Goal: Task Accomplishment & Management: Complete application form

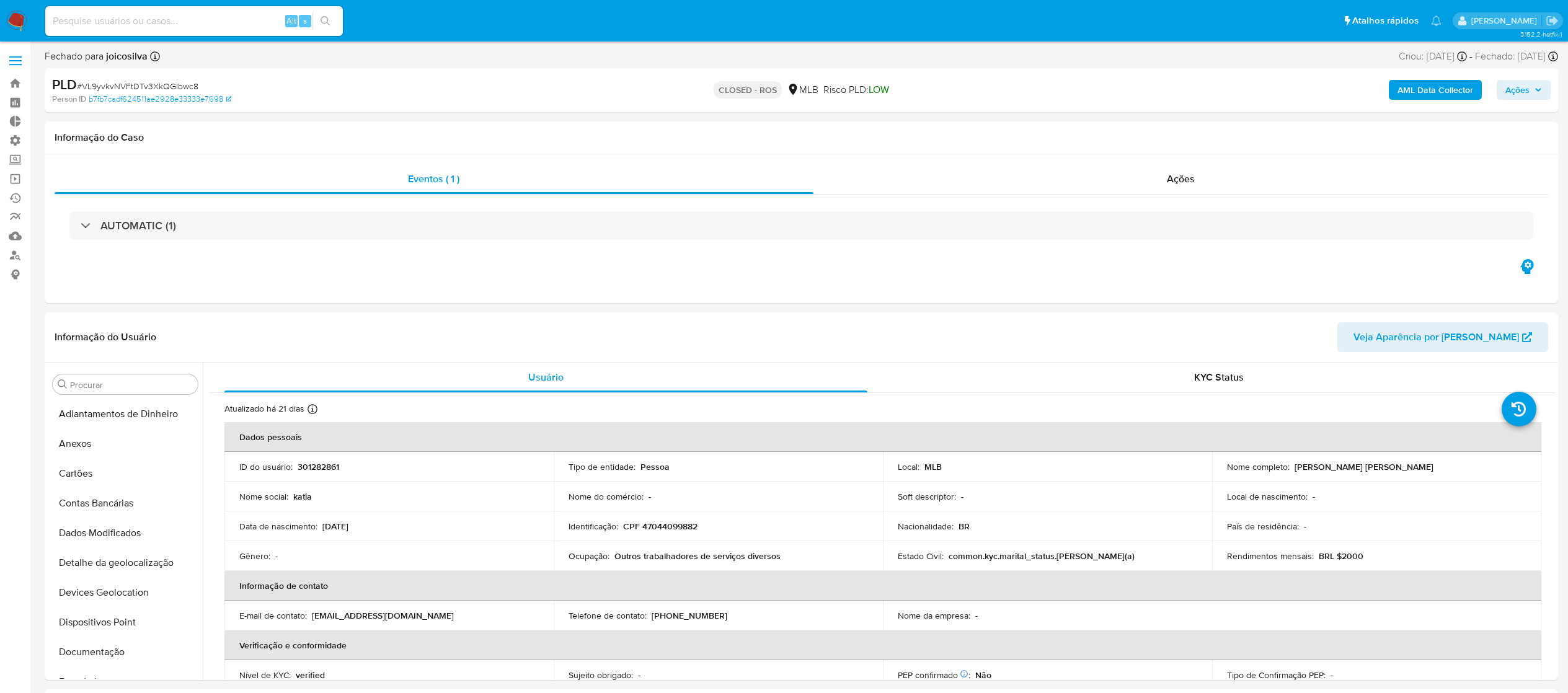
select select "10"
click at [12, 171] on link "Operações em massa" at bounding box center [74, 179] width 147 height 19
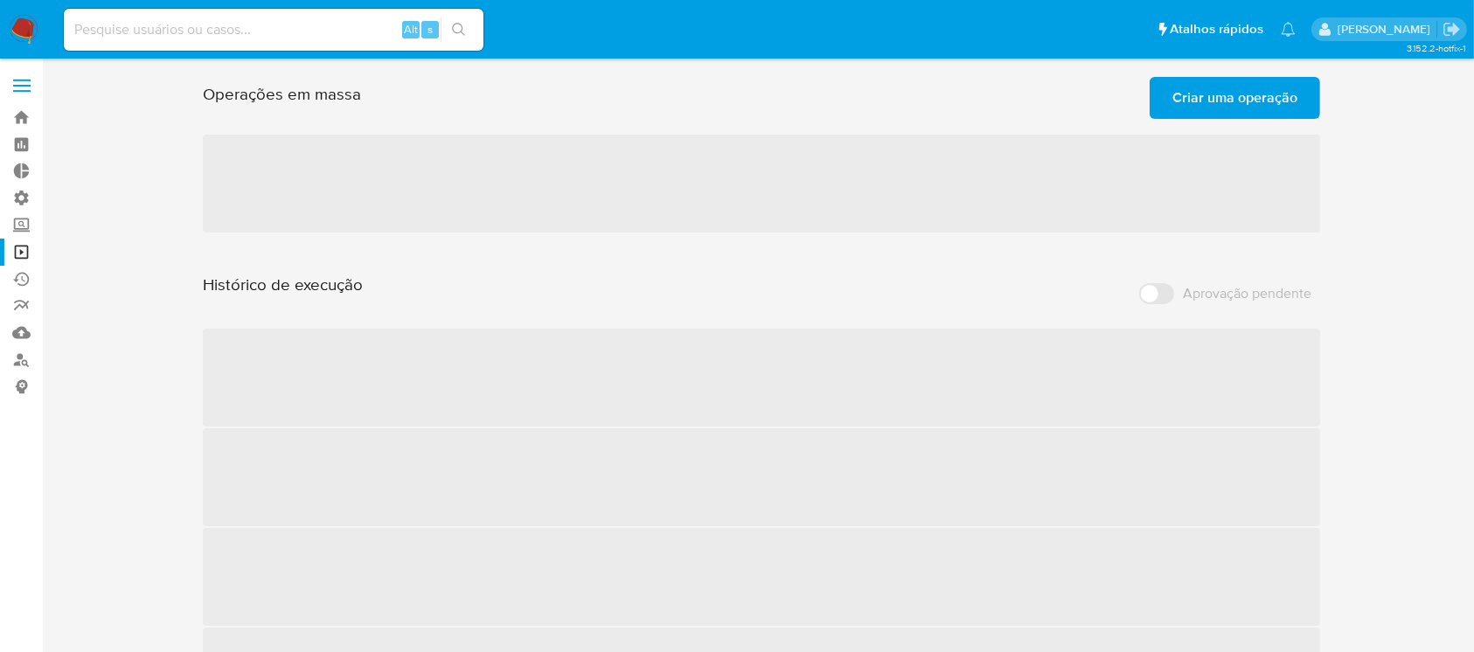
click at [498, 176] on span "‌" at bounding box center [762, 184] width 1118 height 98
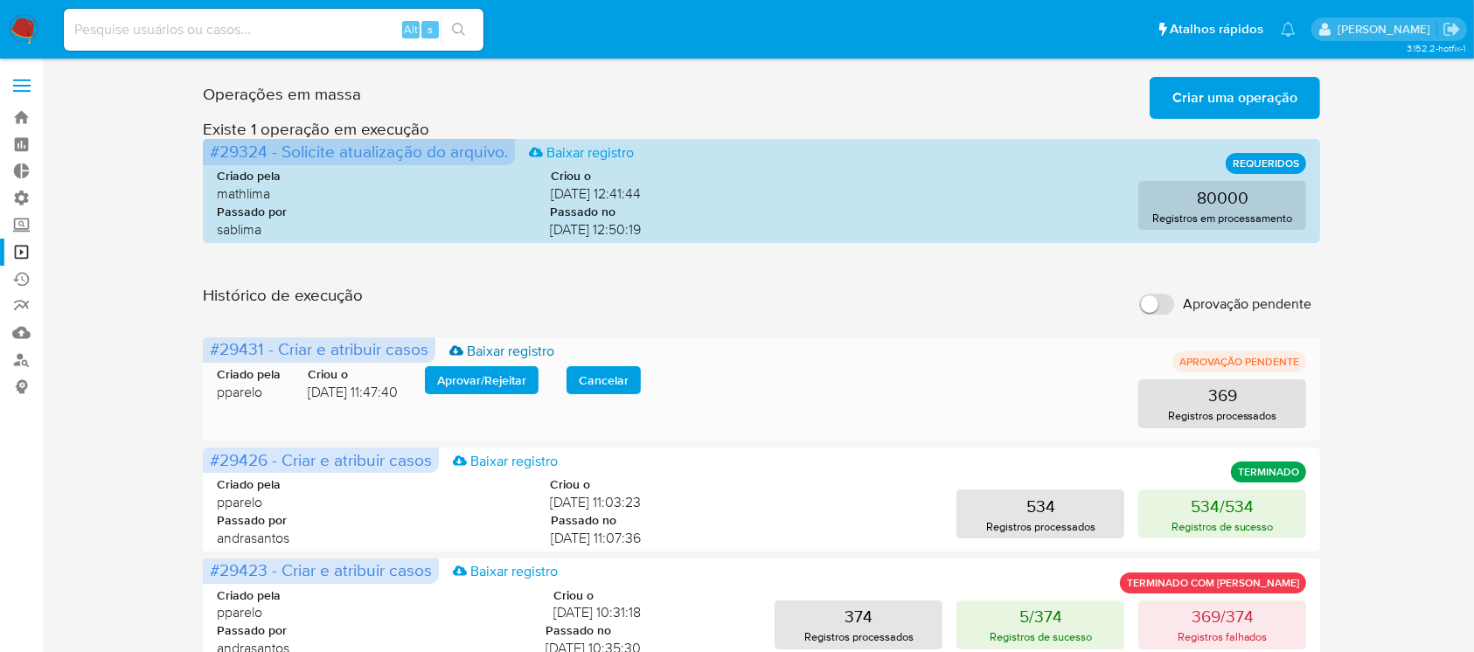
click at [483, 356] on link "Baixar registro" at bounding box center [502, 351] width 105 height 19
click at [488, 373] on span "Aprovar / Rejeitar" at bounding box center [481, 380] width 89 height 24
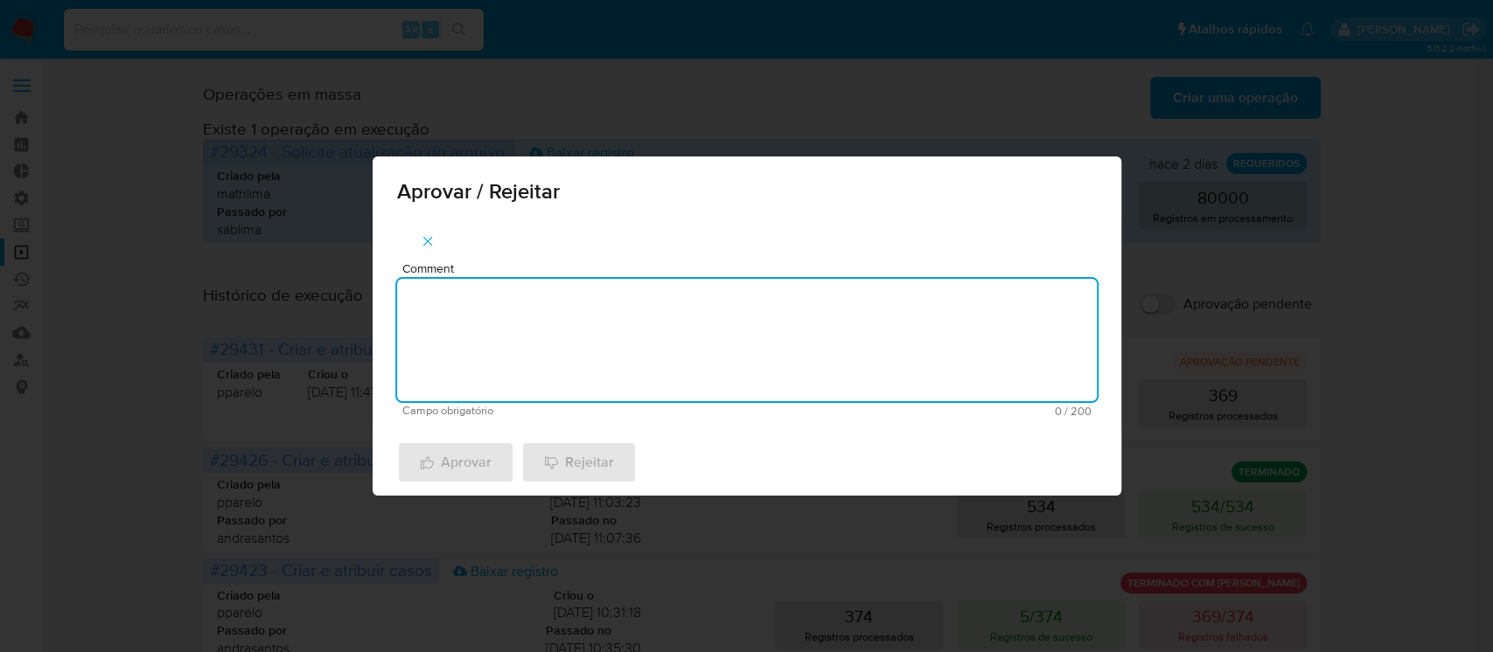
click at [504, 359] on textarea "Comment" at bounding box center [747, 340] width 700 height 122
type textarea "ok"
click at [443, 457] on span "Aprovar" at bounding box center [456, 462] width 72 height 38
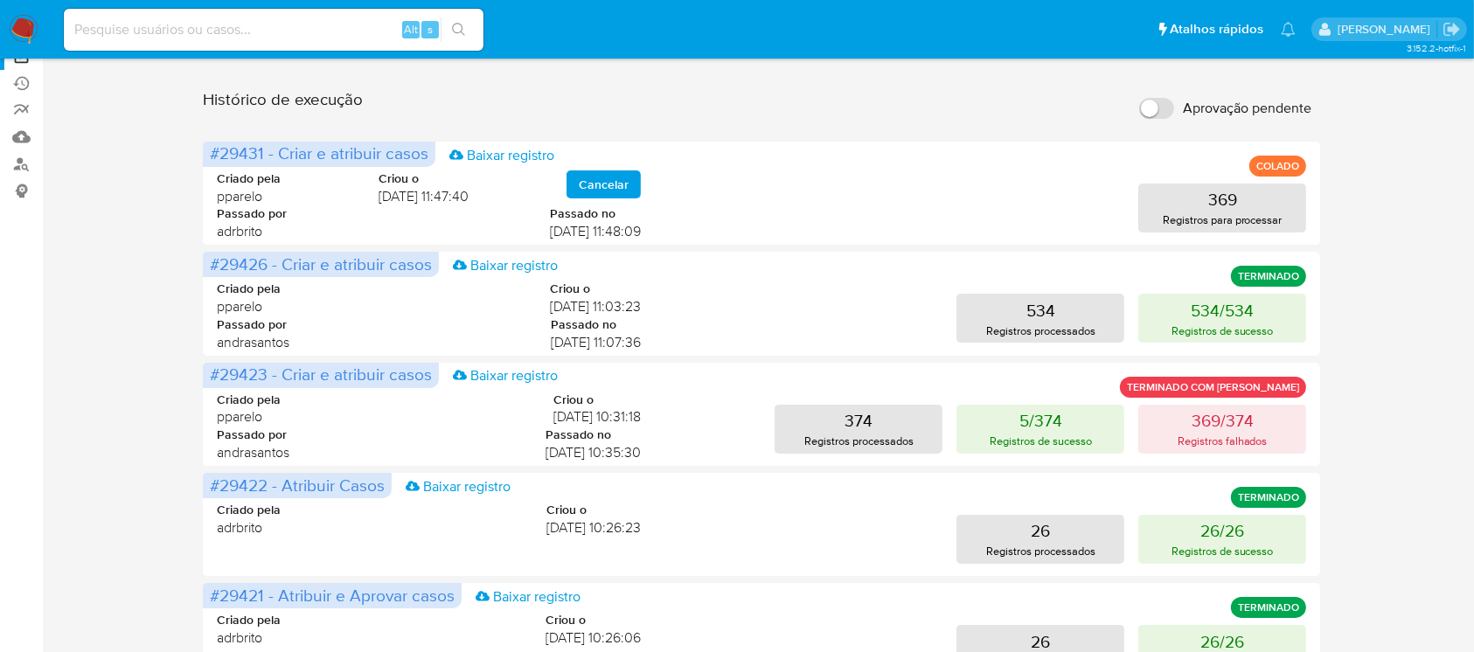
scroll to position [202, 0]
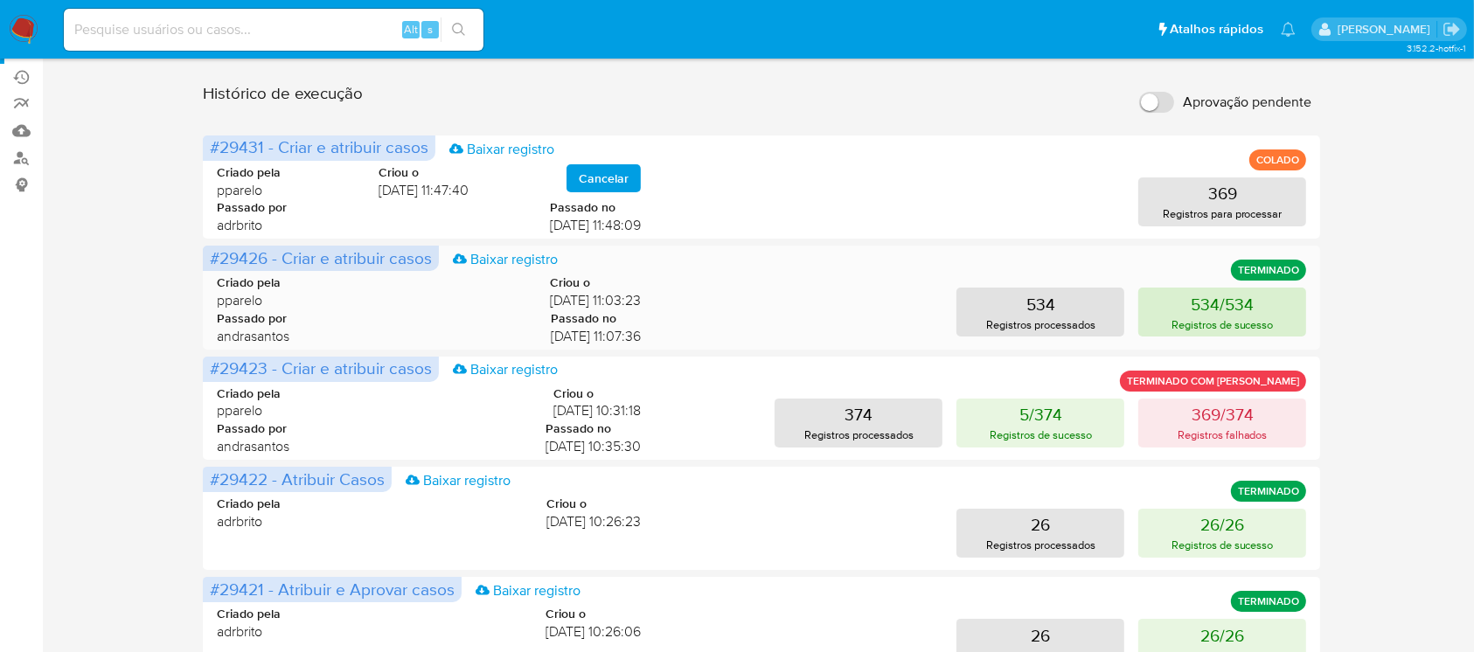
click at [1245, 310] on p "534/534" at bounding box center [1222, 304] width 63 height 24
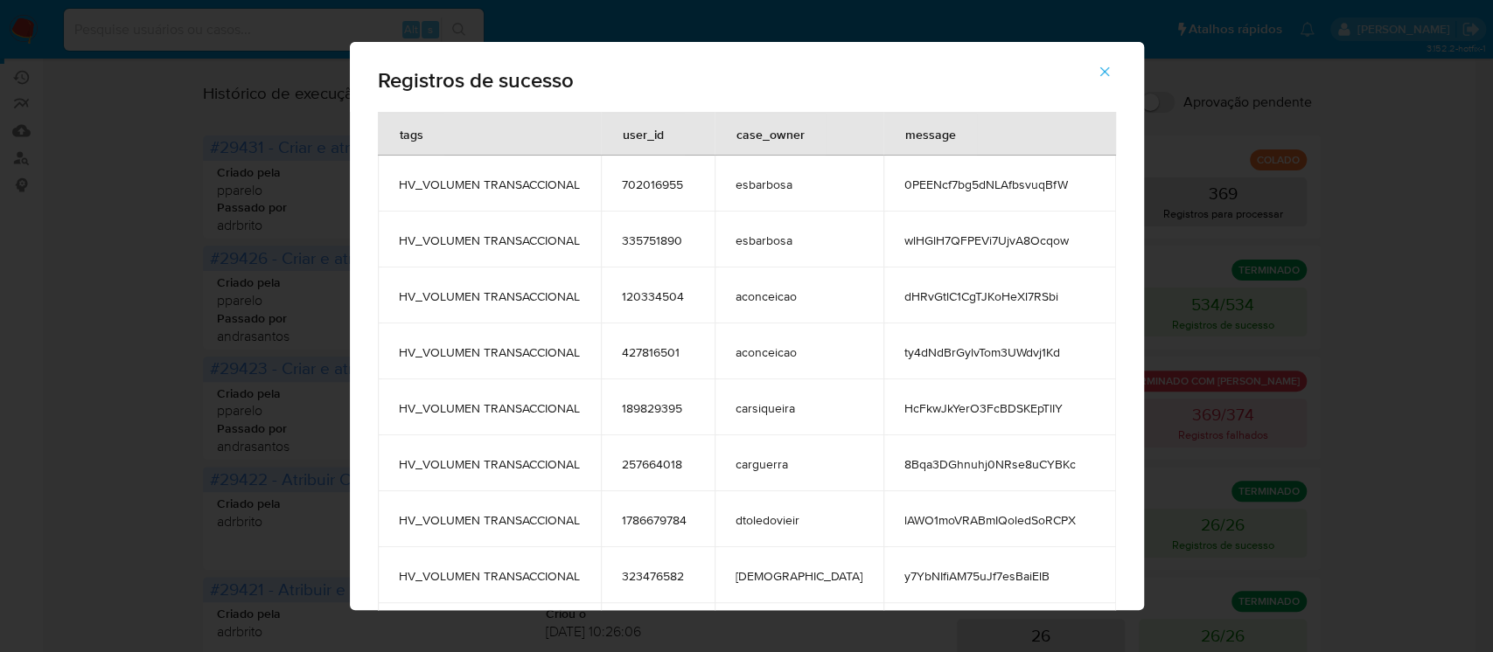
click at [1097, 76] on icon "button" at bounding box center [1105, 72] width 16 height 16
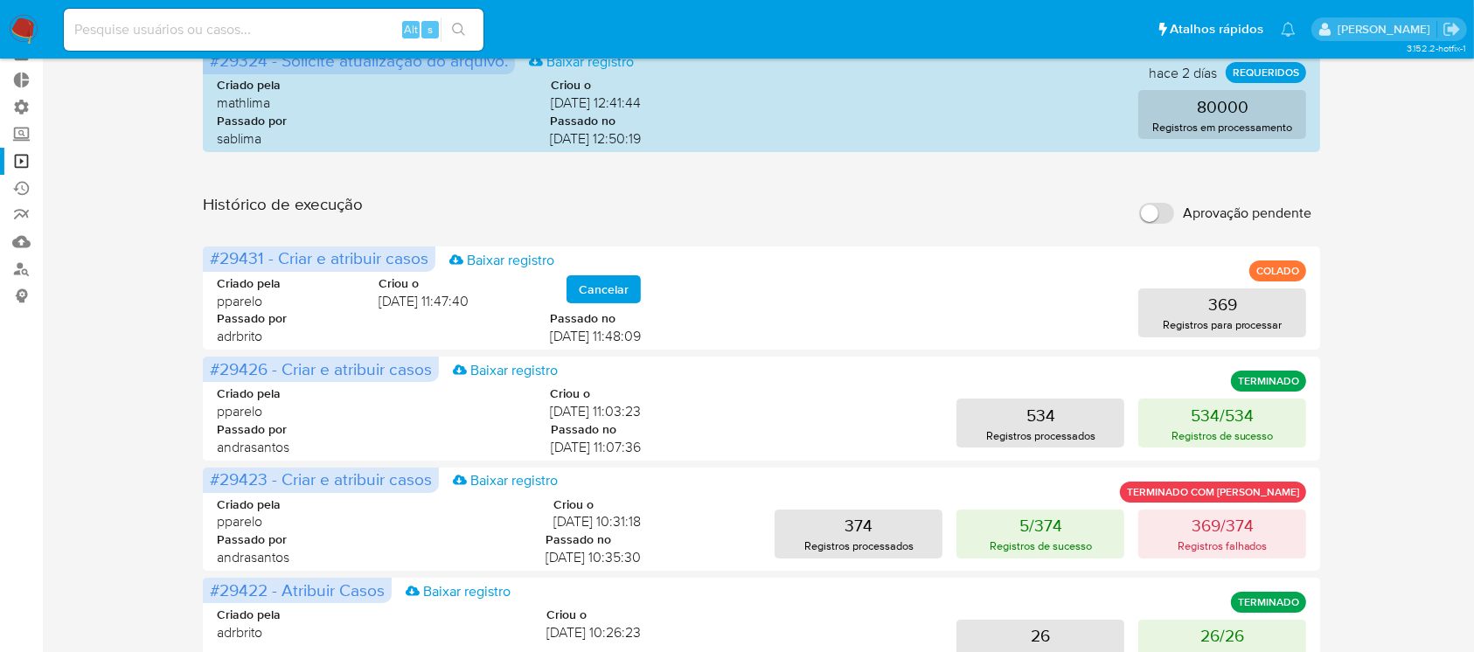
scroll to position [87, 0]
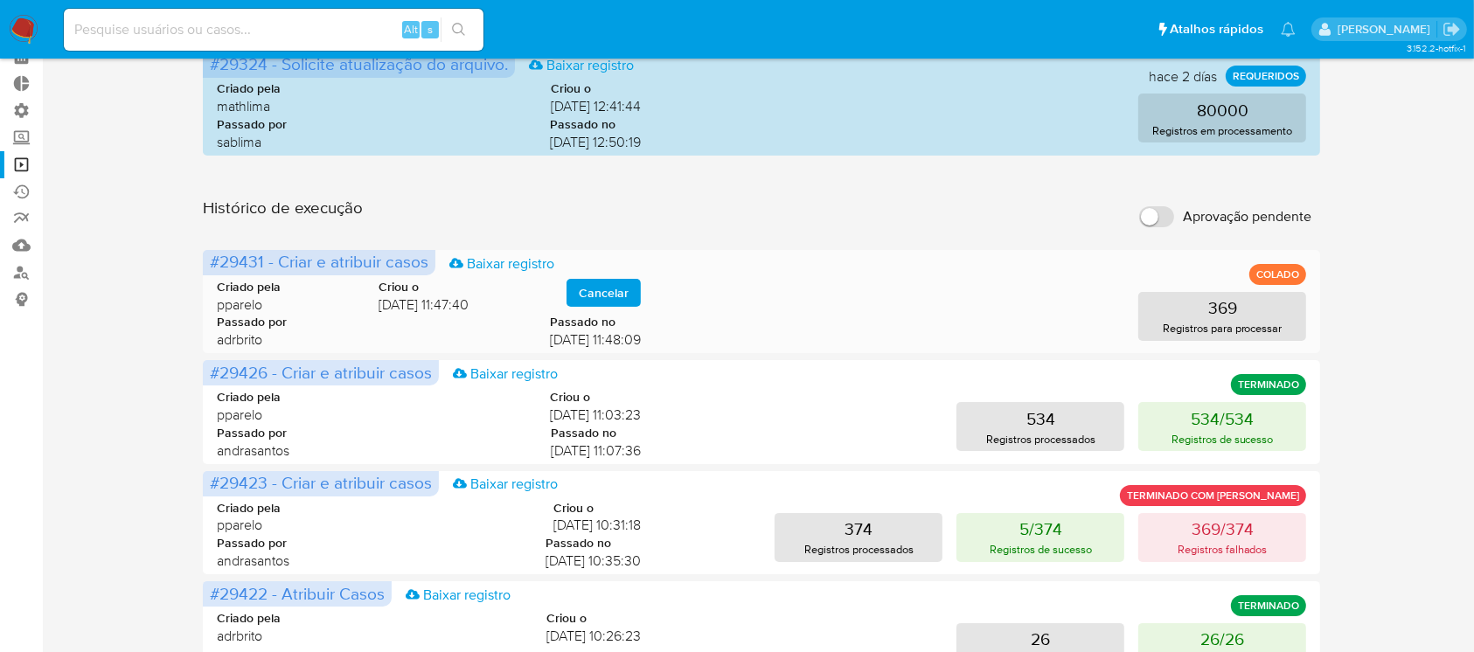
click at [603, 289] on span "Cancelar" at bounding box center [604, 293] width 50 height 24
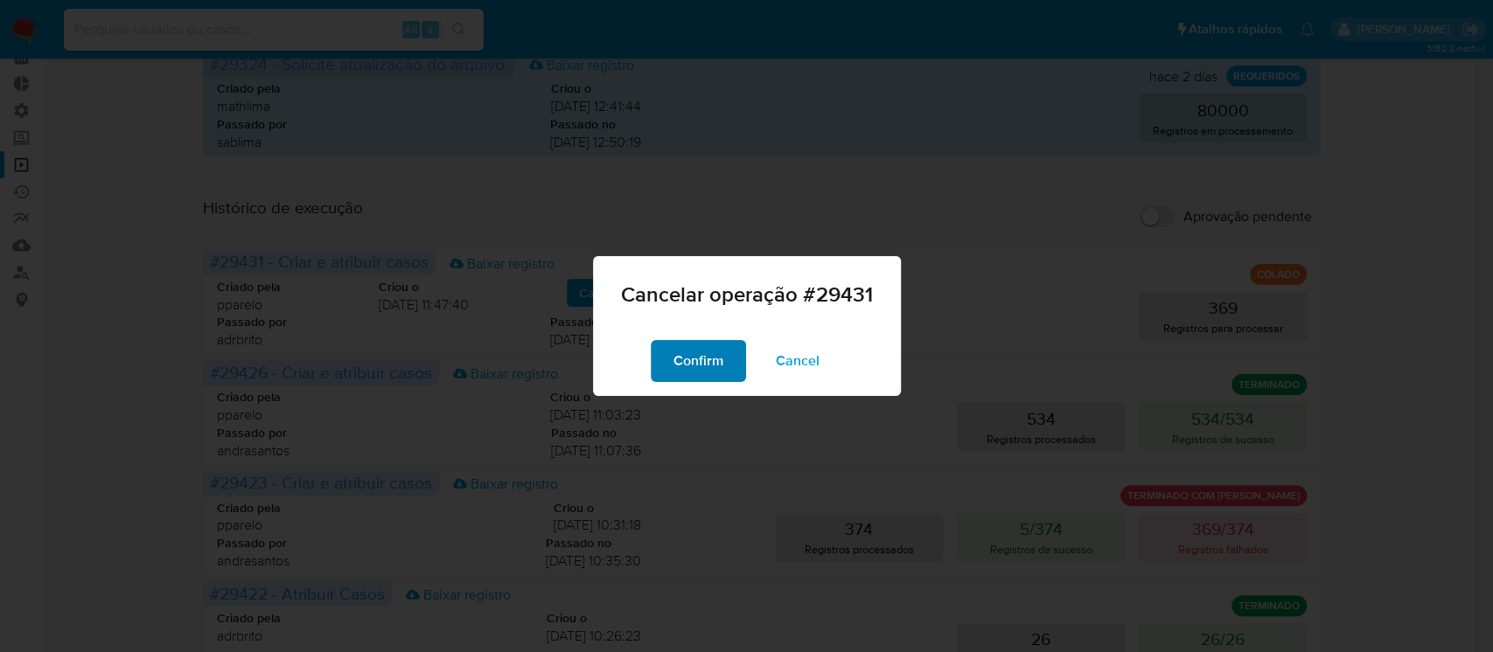
click at [661, 355] on button "Confirm" at bounding box center [698, 361] width 95 height 42
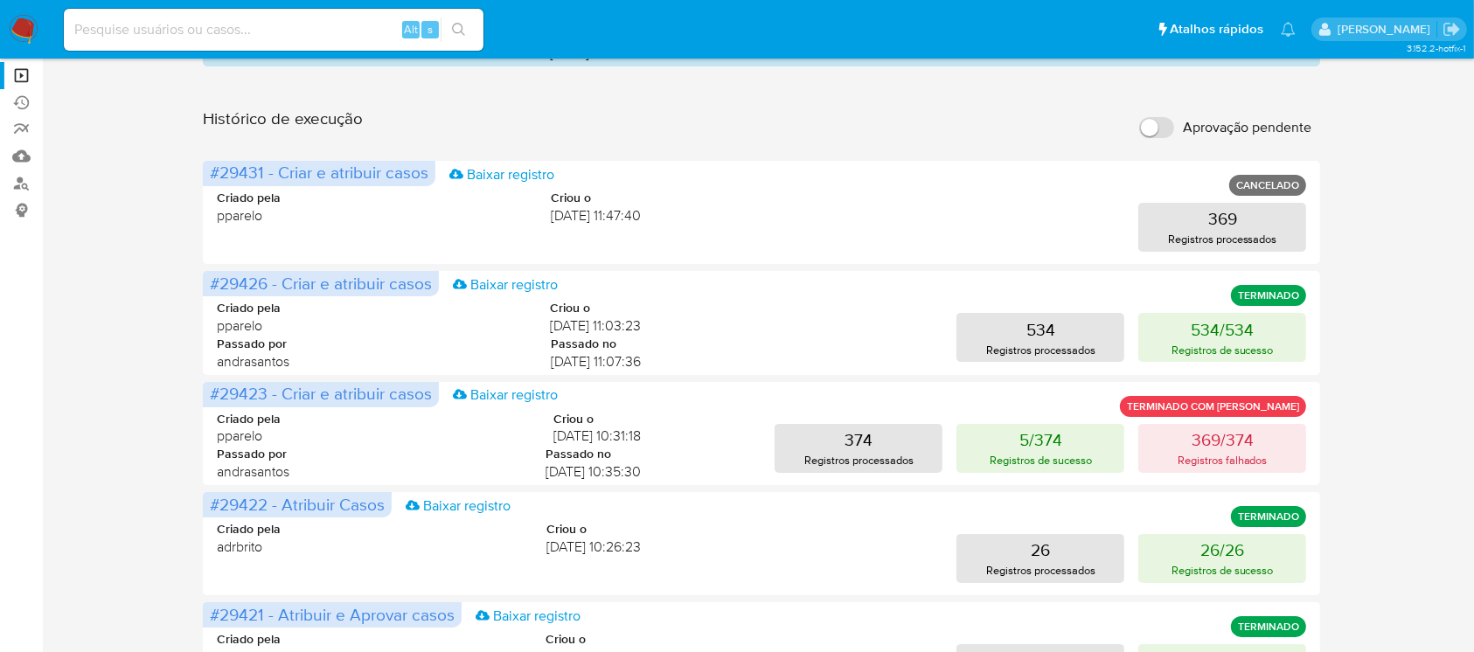
scroll to position [152, 0]
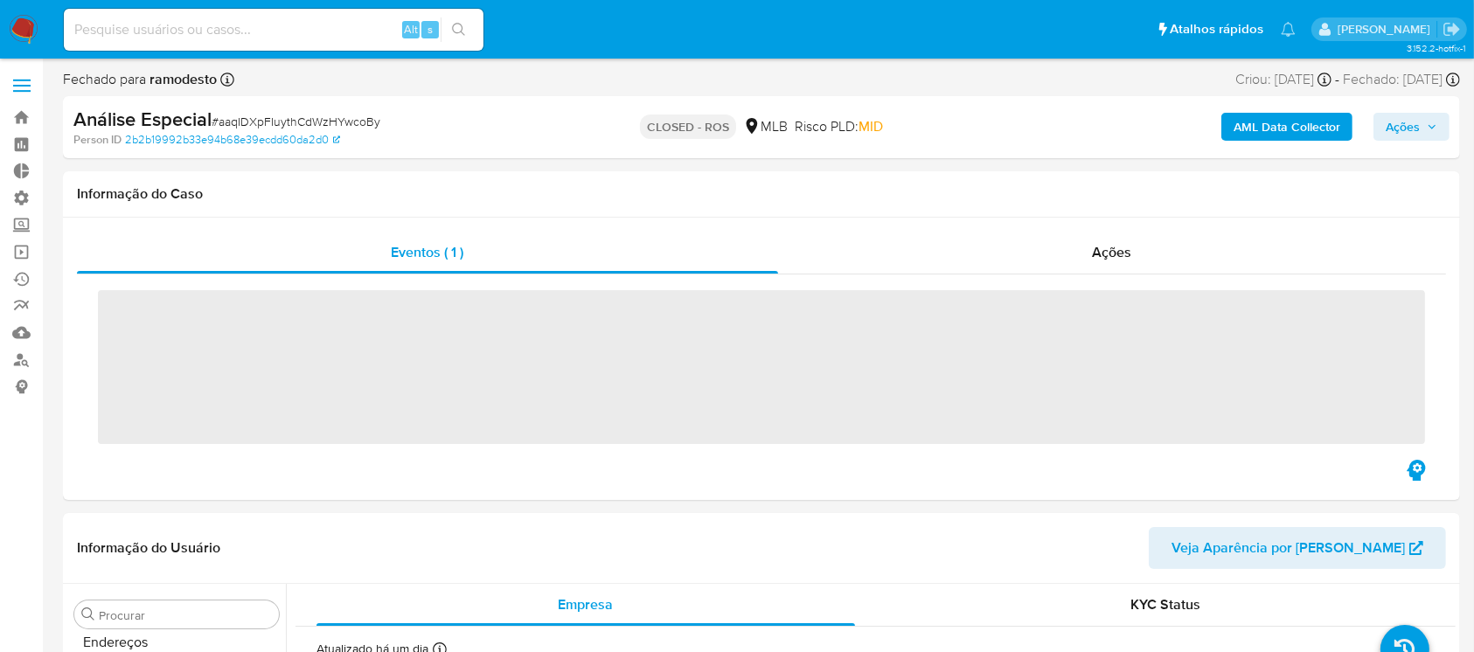
scroll to position [739, 0]
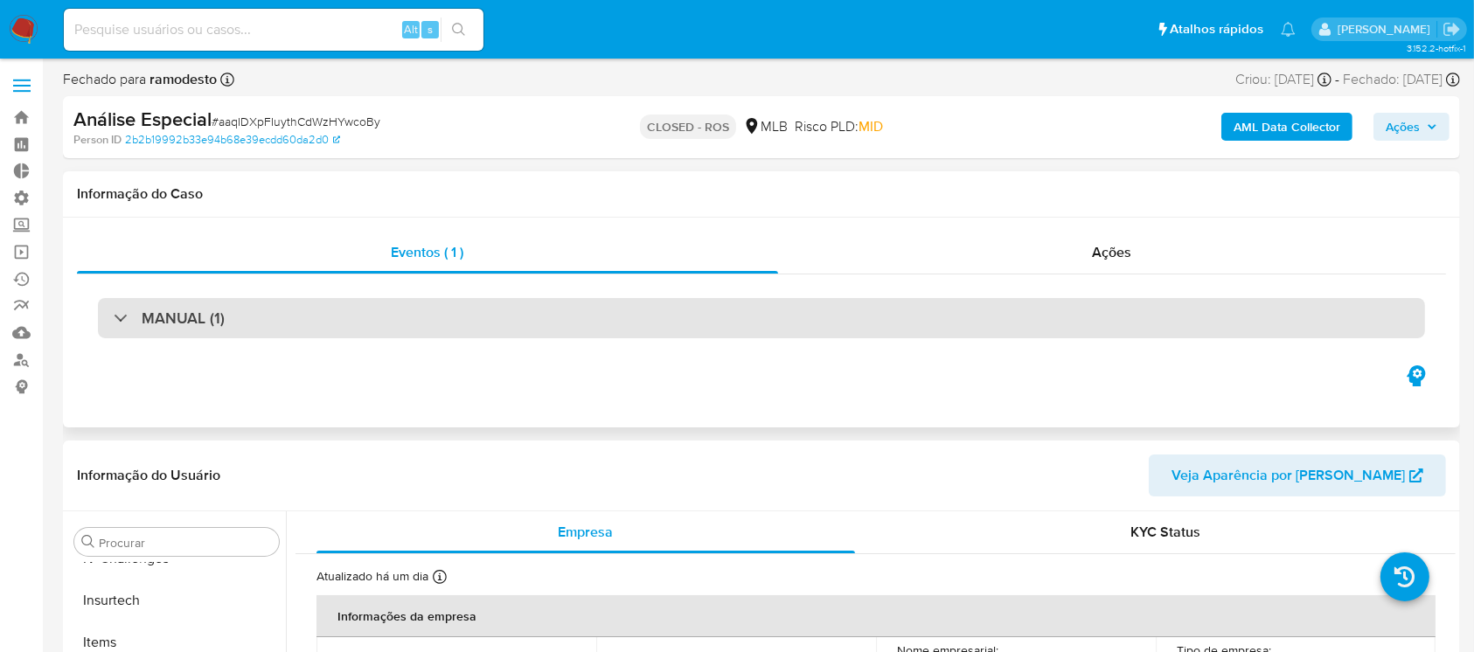
select select "10"
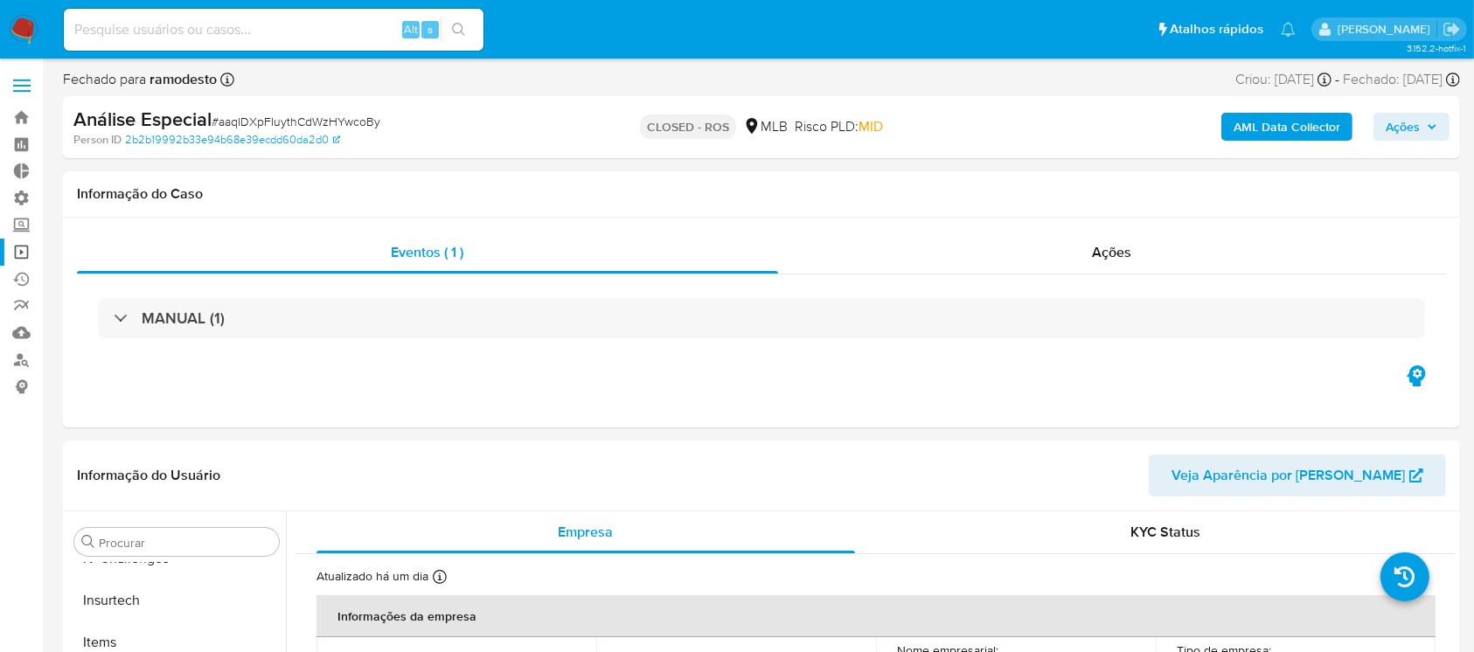
click at [23, 252] on link "Operações em massa" at bounding box center [104, 252] width 208 height 27
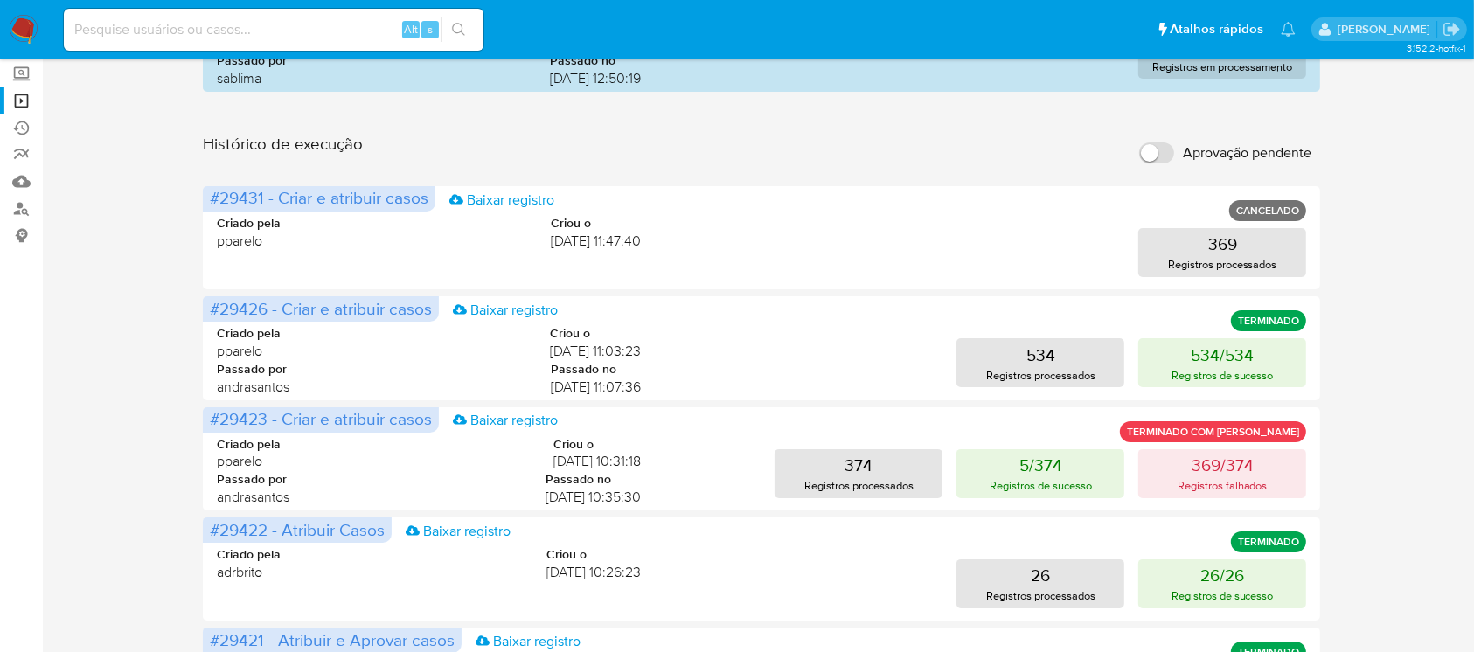
scroll to position [155, 0]
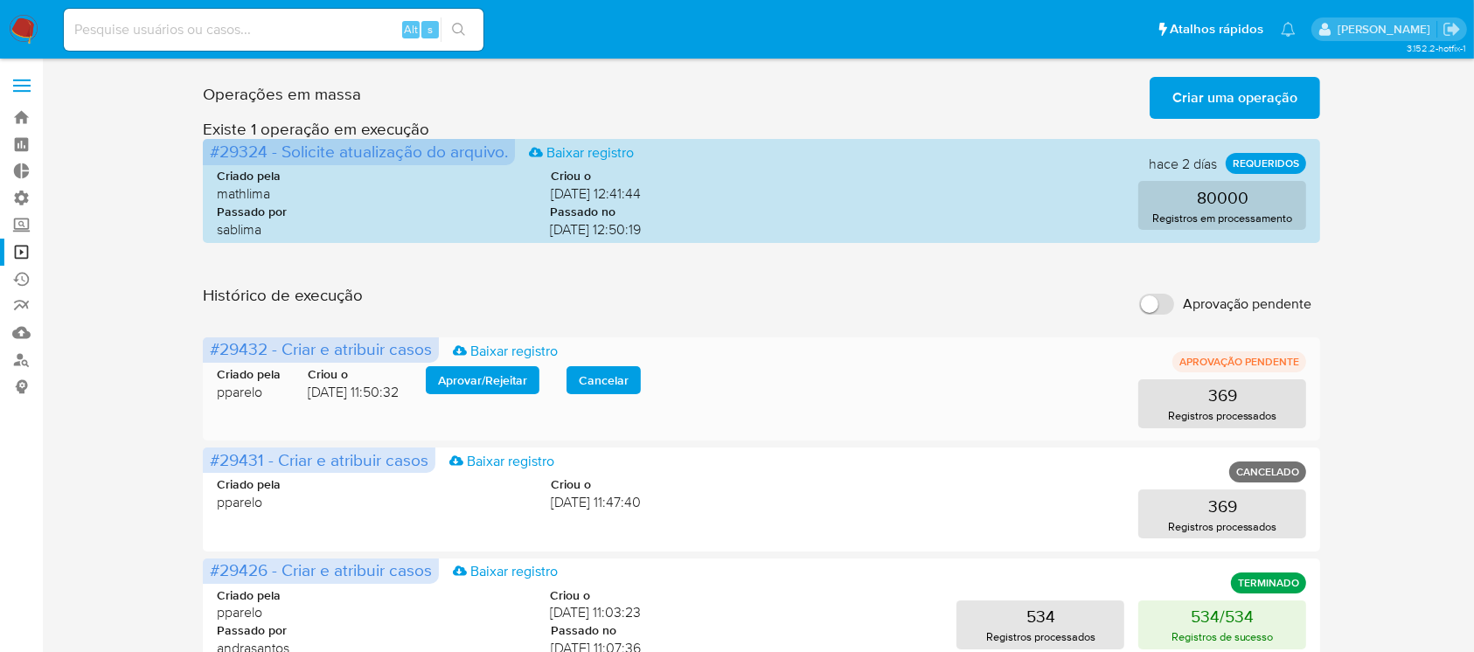
click at [469, 381] on span "Aprovar / Rejeitar" at bounding box center [482, 380] width 89 height 24
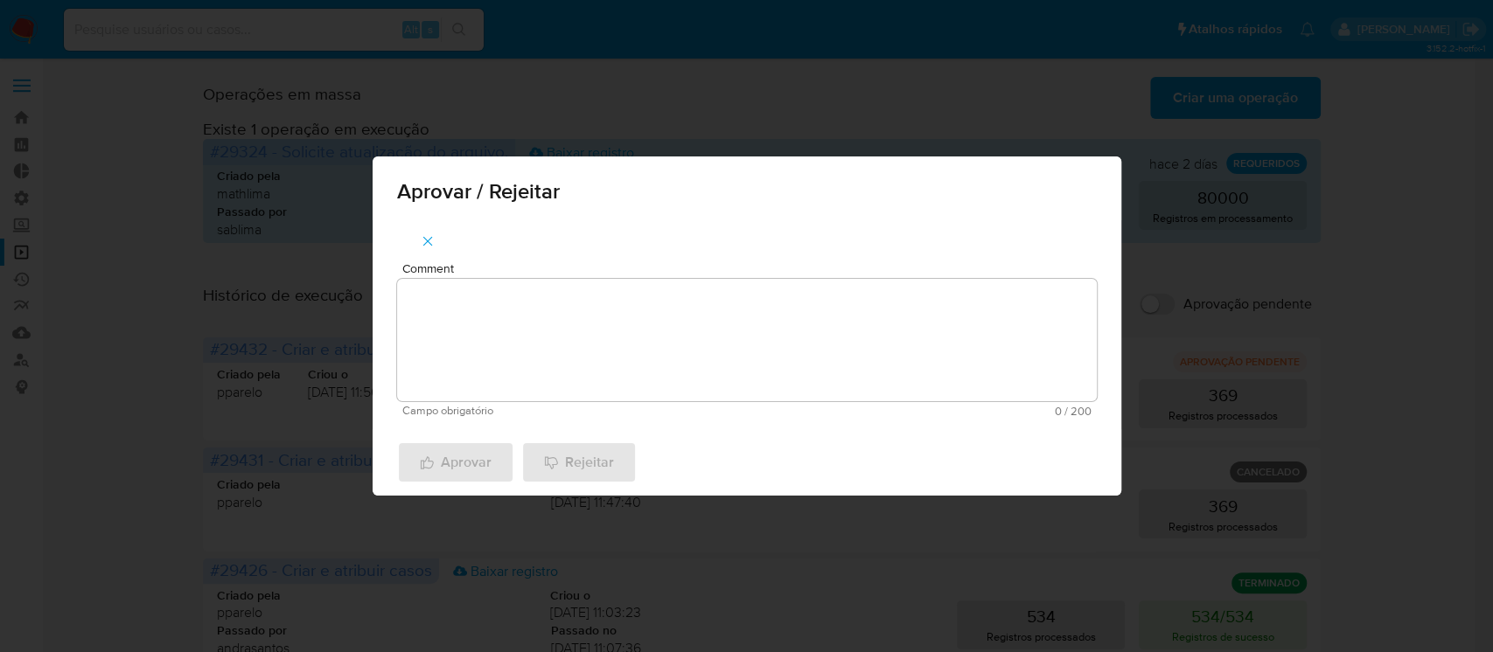
click at [483, 335] on textarea "Comment" at bounding box center [747, 340] width 700 height 122
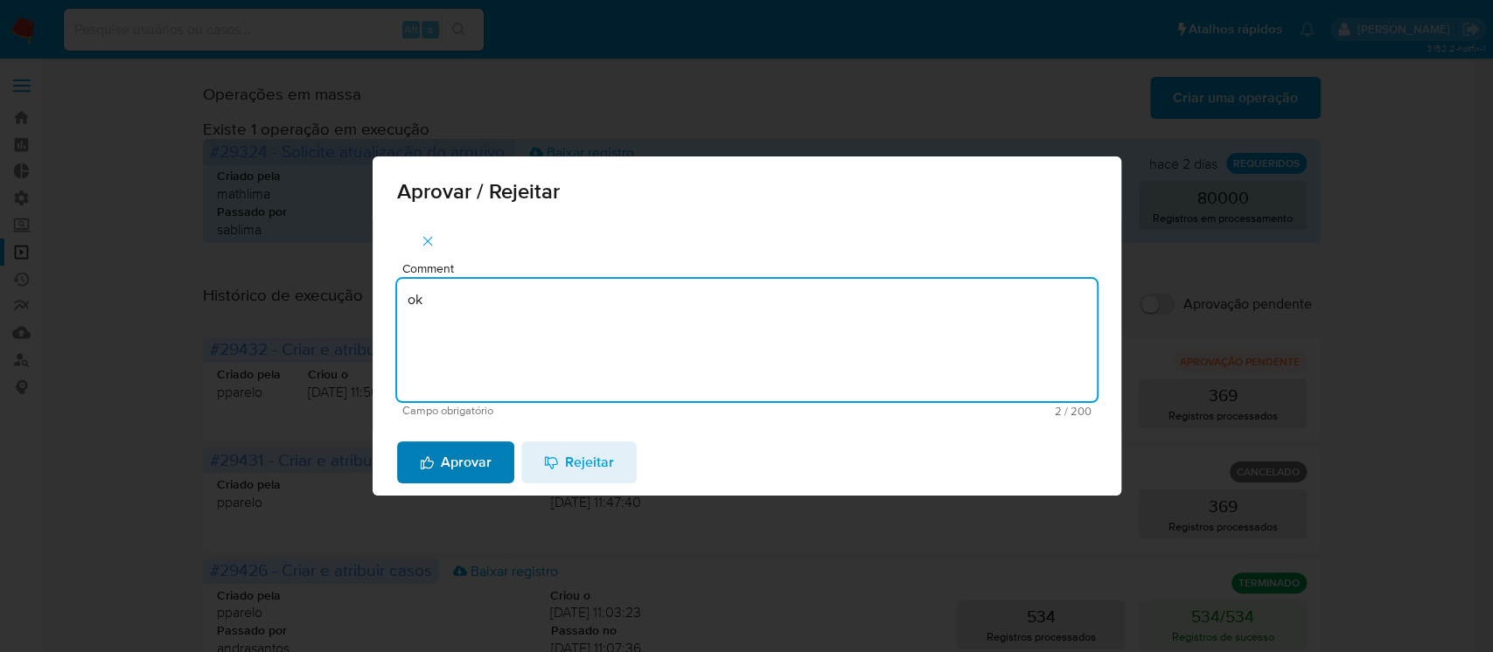
type textarea "ok"
click at [458, 469] on span "Aprovar" at bounding box center [456, 462] width 72 height 38
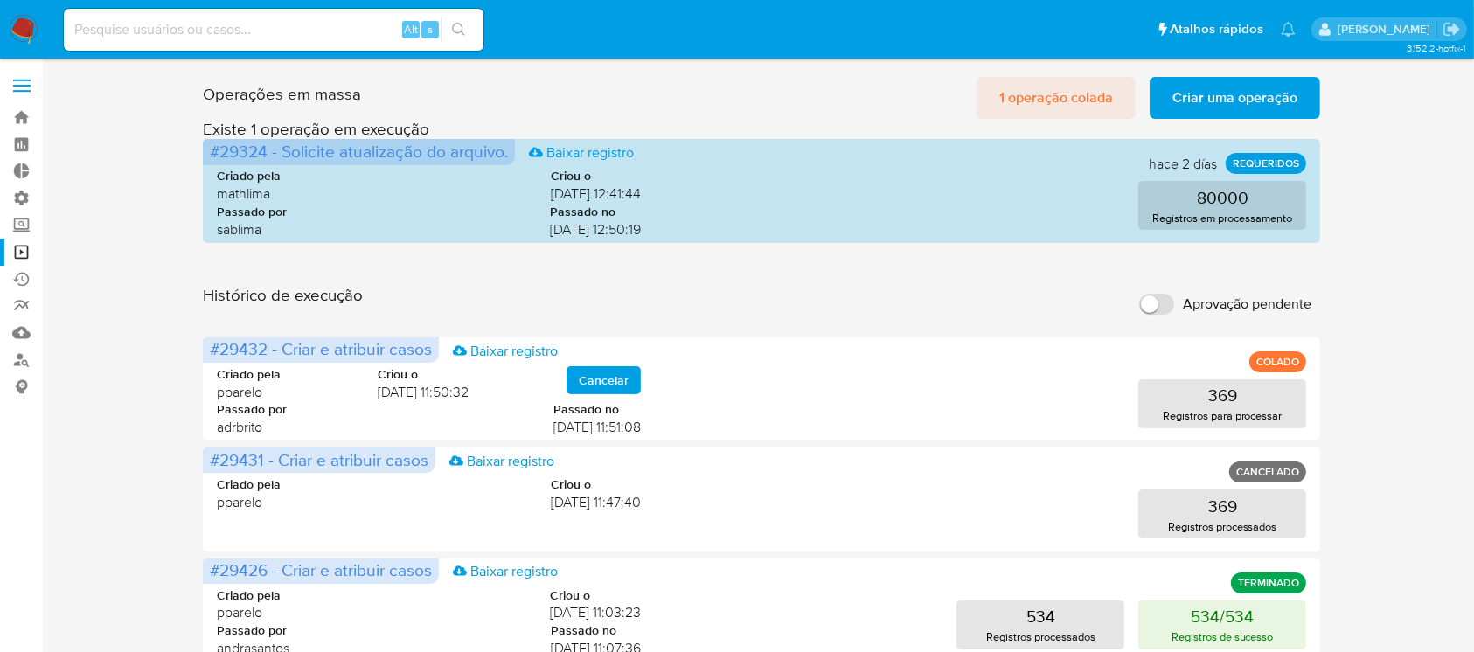
click at [1075, 99] on span "1 operação colada" at bounding box center [1057, 98] width 114 height 38
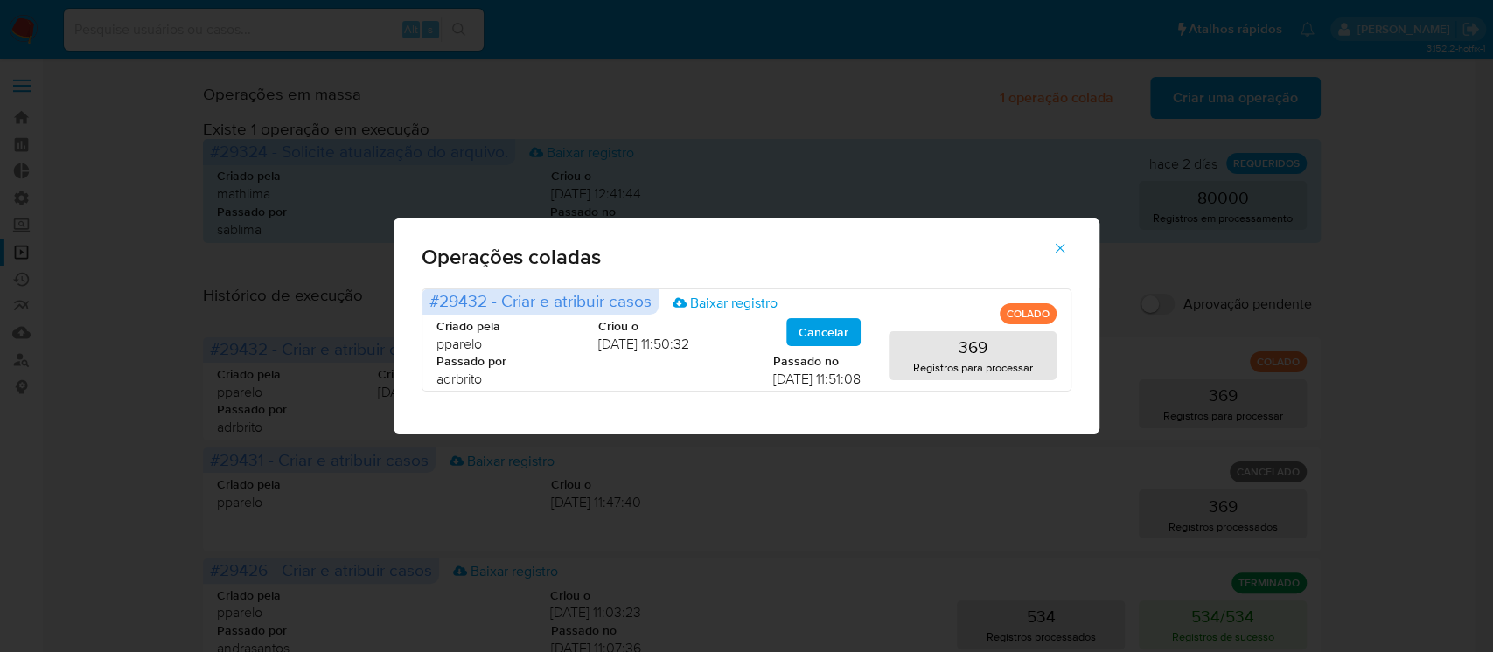
click at [1061, 246] on icon "button" at bounding box center [1060, 248] width 16 height 16
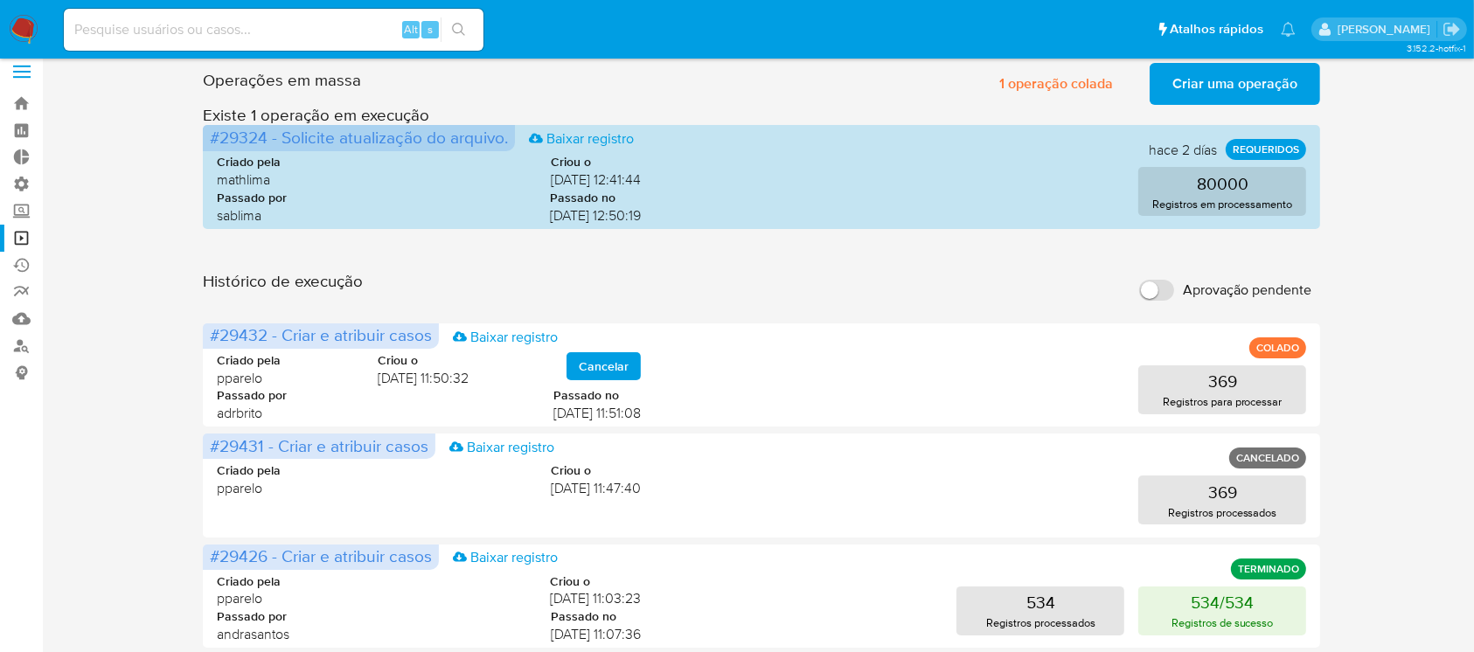
scroll to position [17, 0]
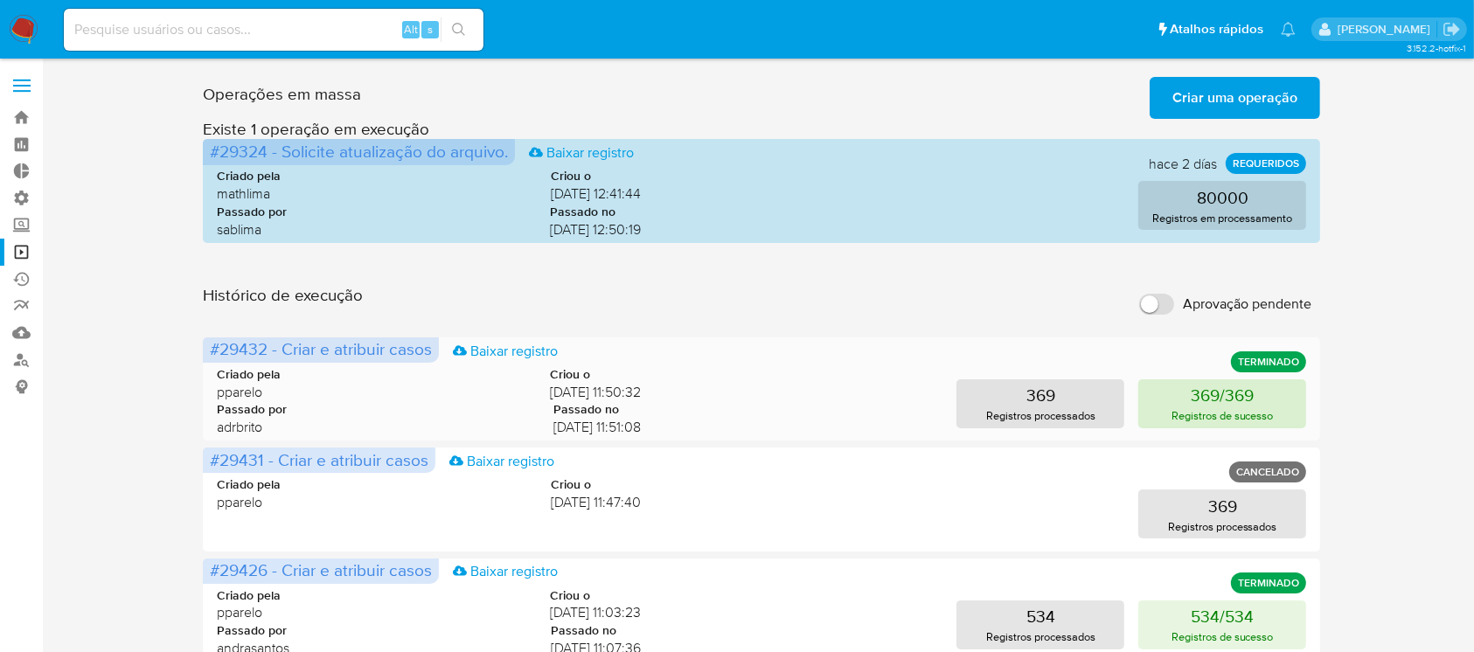
click at [1235, 409] on p "Registros de sucesso" at bounding box center [1223, 416] width 102 height 17
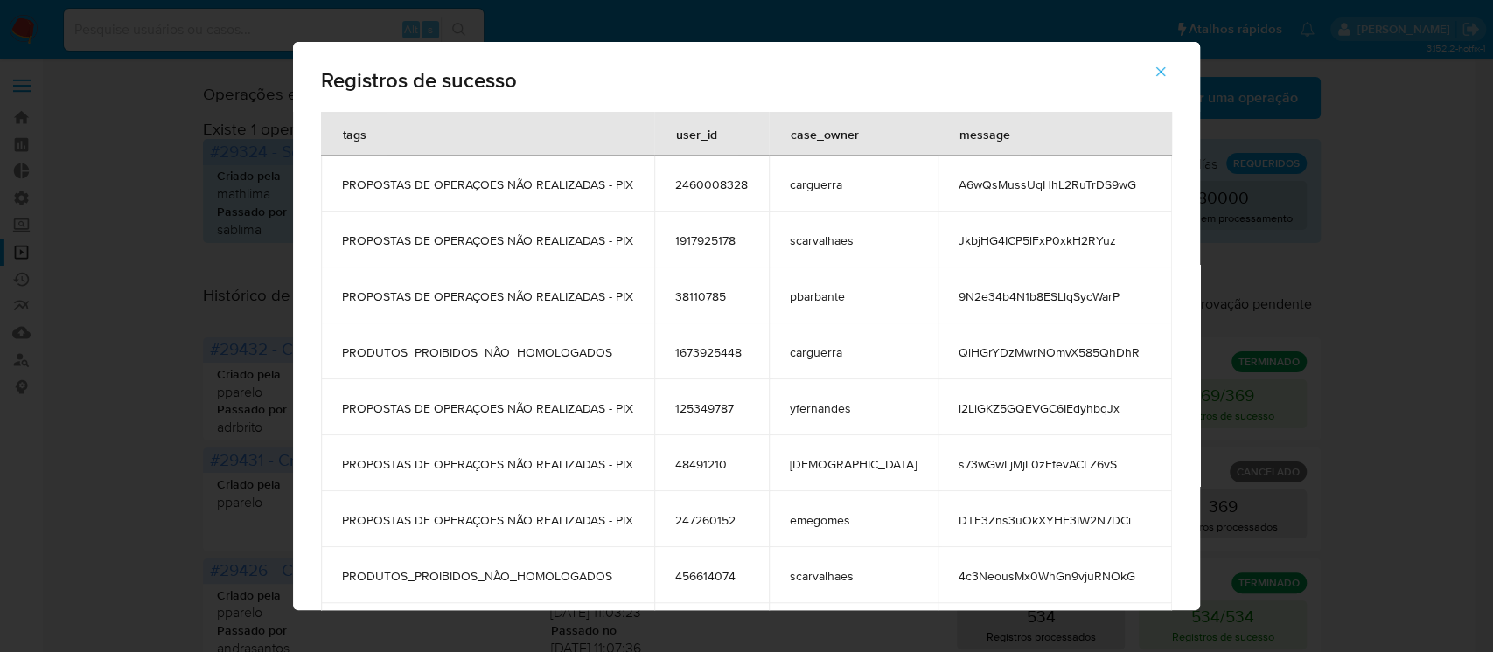
drag, startPoint x: 1170, startPoint y: 73, endPoint x: 1171, endPoint y: 158, distance: 85.7
click at [1171, 158] on div "Registros de sucesso tags user_id case_owner message PROPOSTAS DE OPERAÇOES NÃO…" at bounding box center [746, 326] width 907 height 568
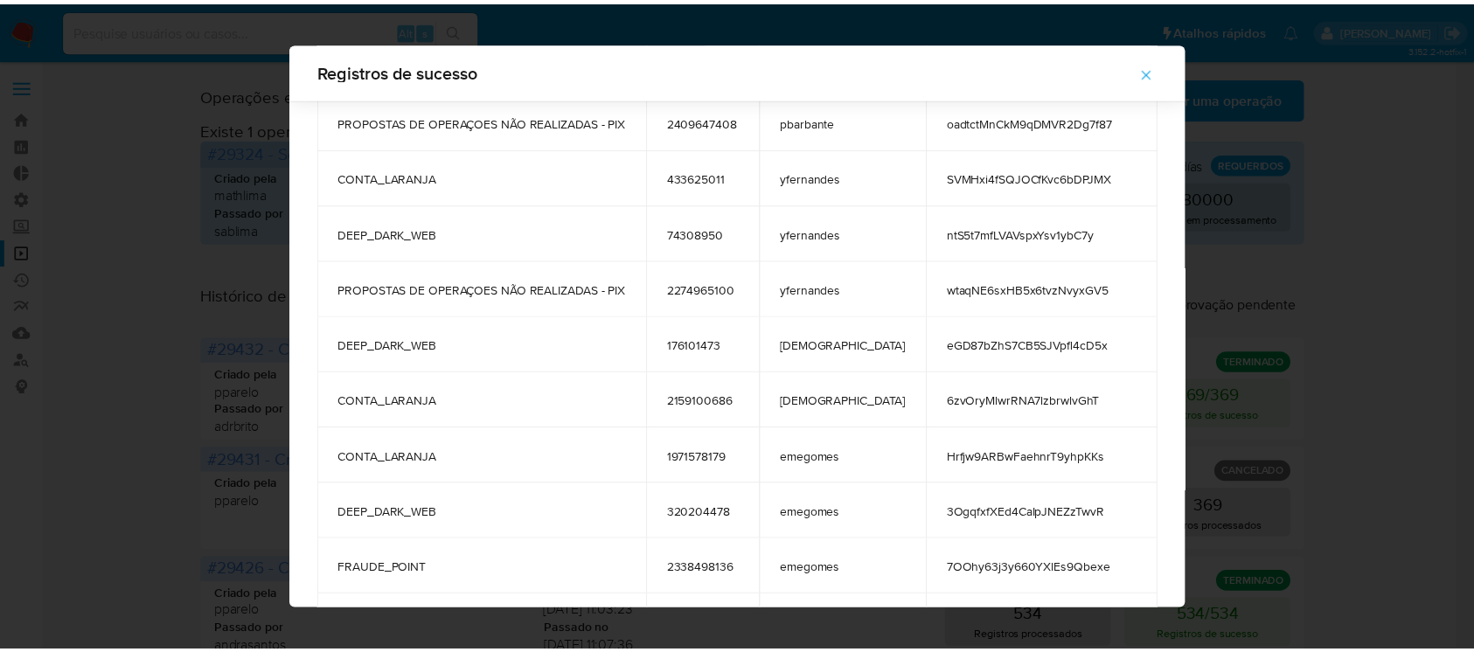
scroll to position [18078, 0]
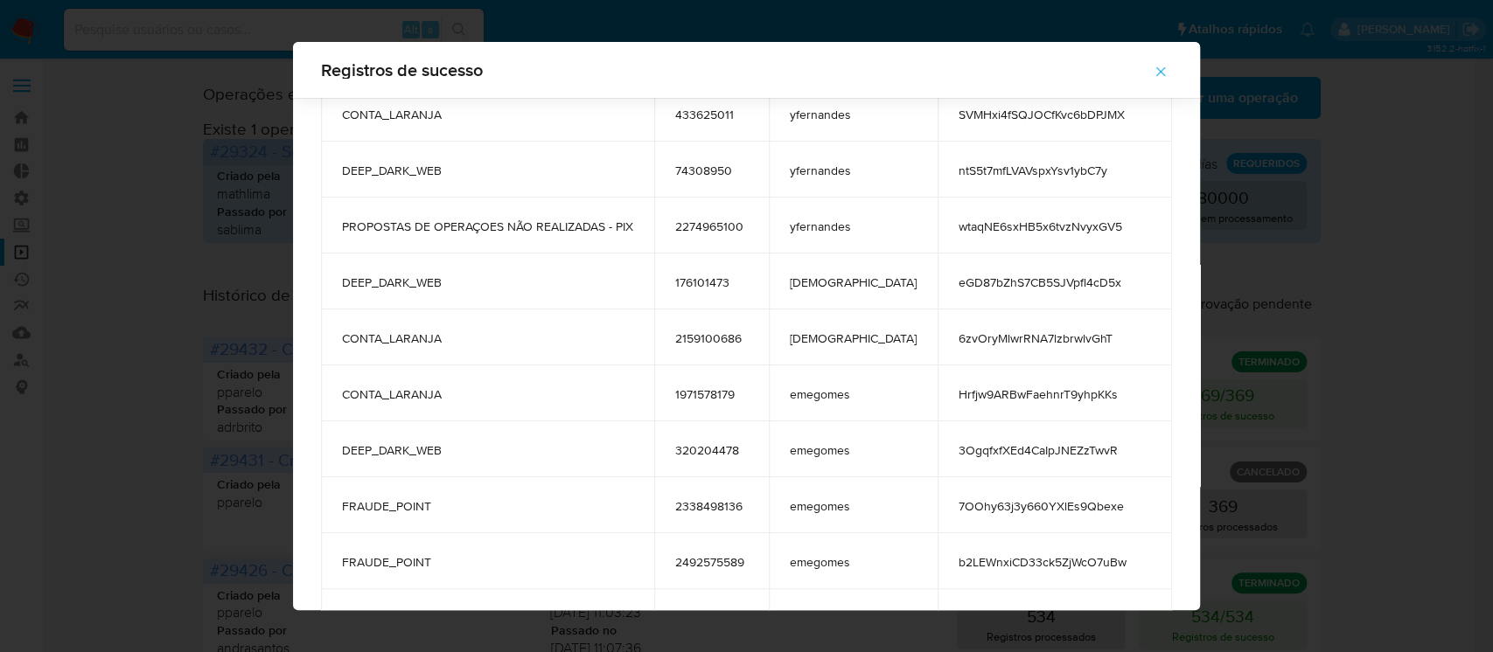
click at [1153, 73] on icon "button" at bounding box center [1161, 72] width 16 height 16
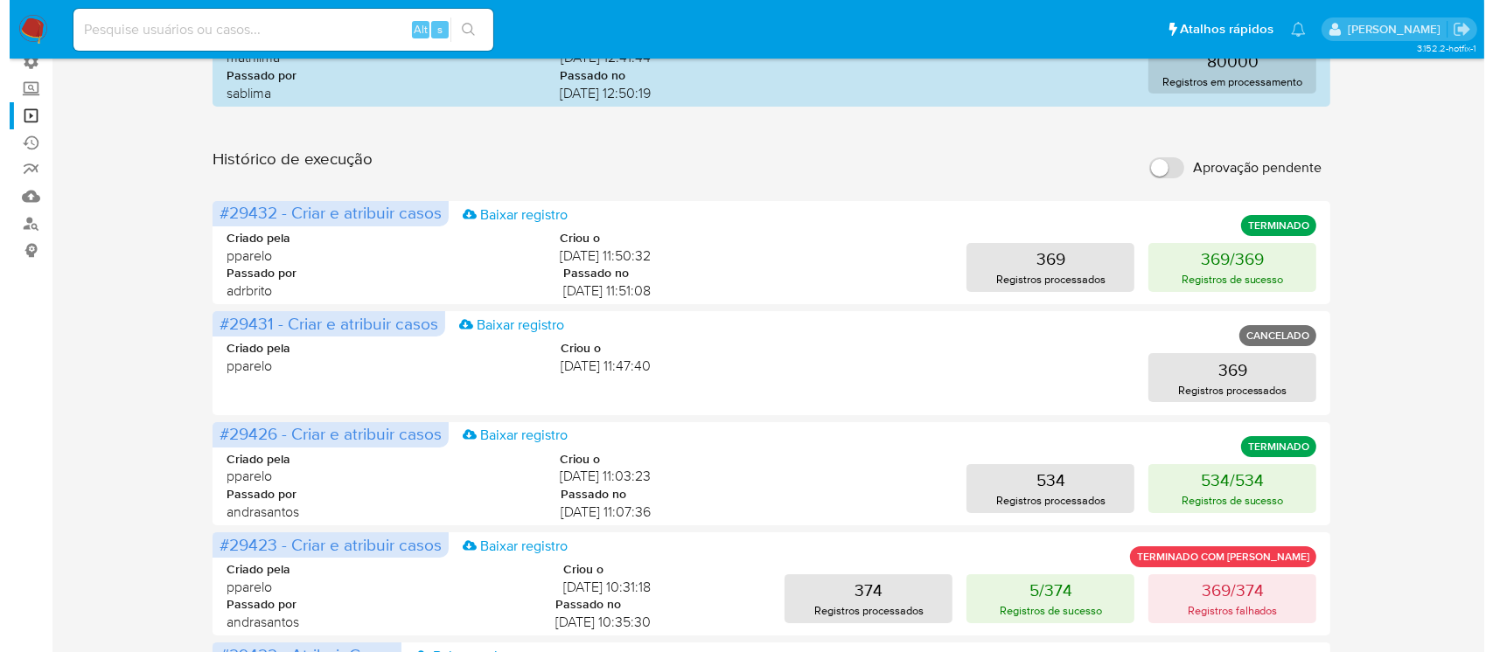
scroll to position [131, 0]
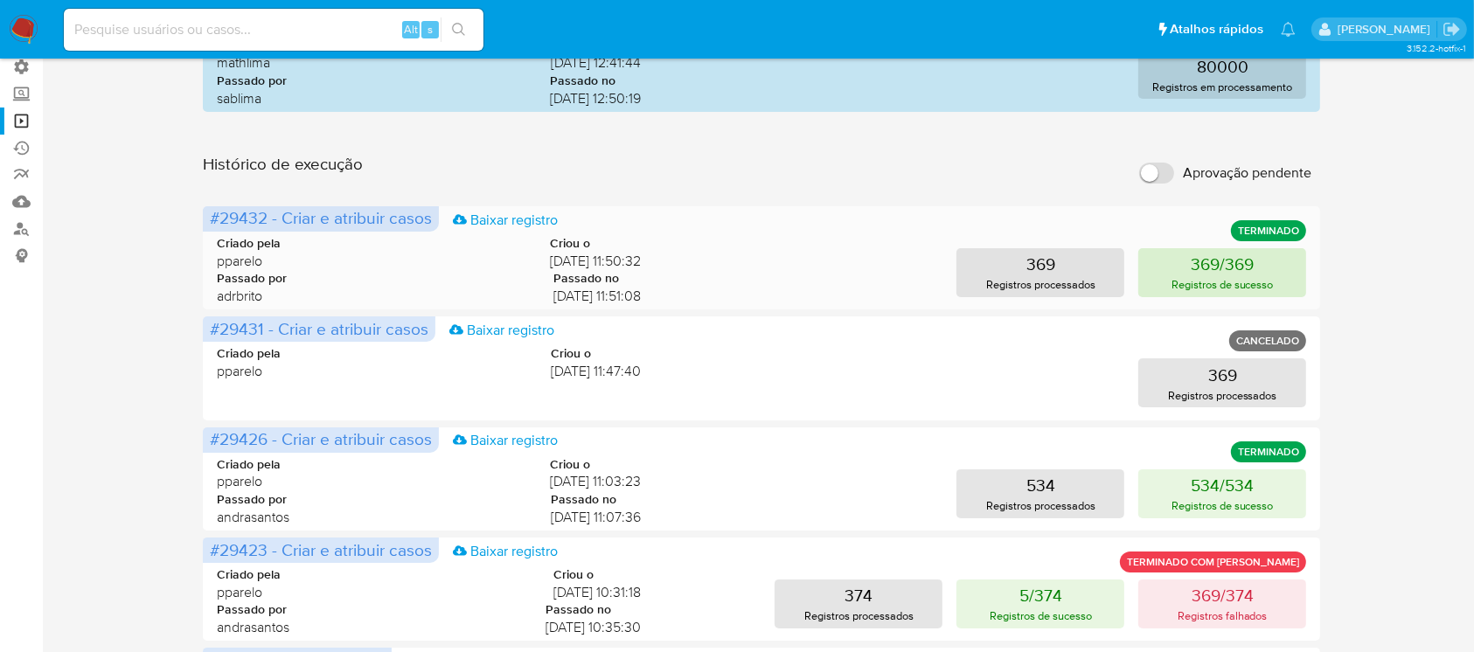
click at [1244, 266] on p "369/369" at bounding box center [1222, 264] width 63 height 24
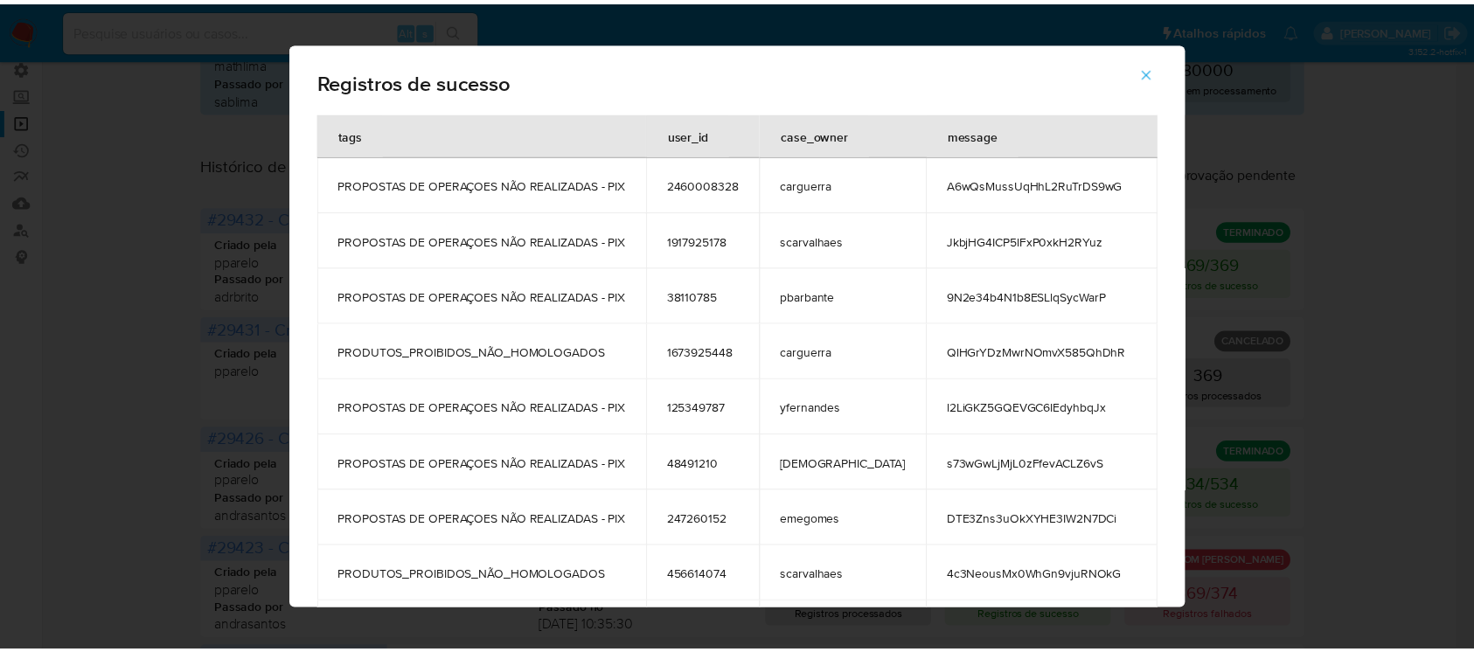
scroll to position [94, 0]
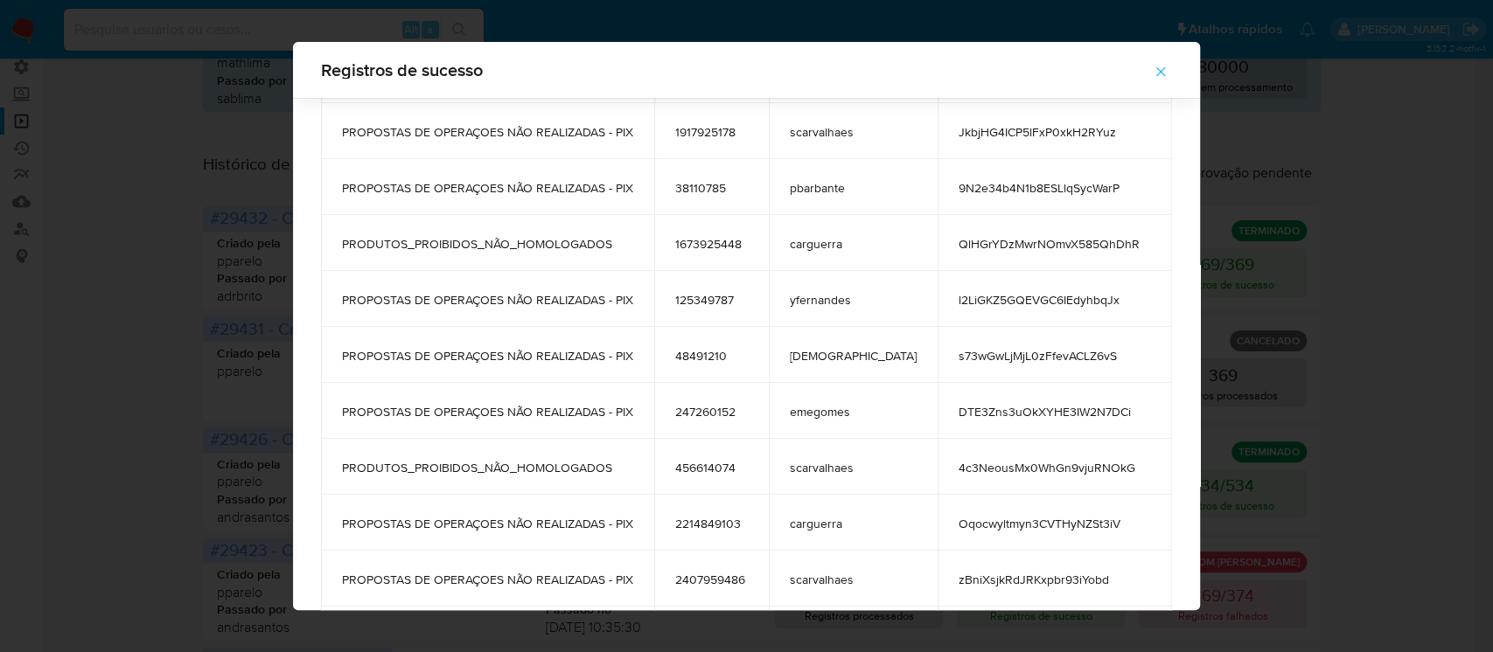
click at [717, 184] on span "38110785" at bounding box center [711, 188] width 73 height 16
click at [1153, 65] on icon "button" at bounding box center [1161, 72] width 16 height 16
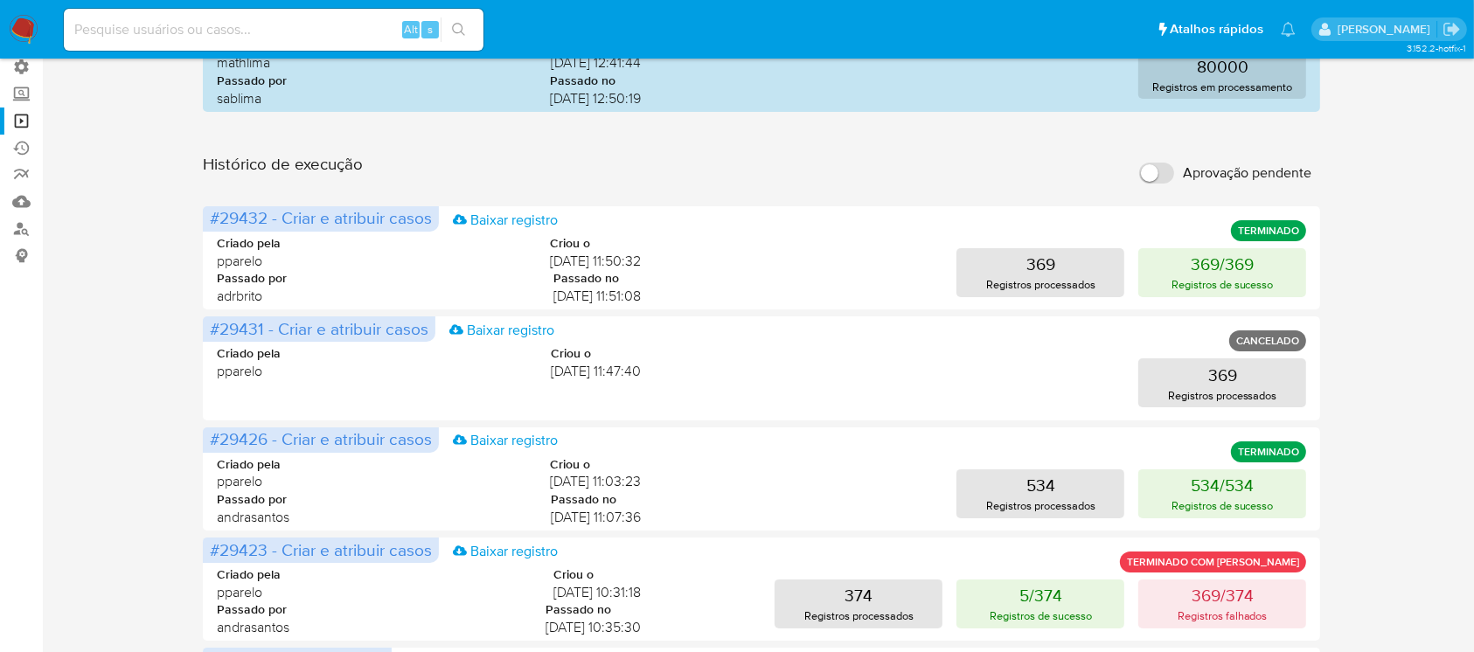
click at [781, 188] on div "Histórico de execução Aprovação pendente" at bounding box center [762, 173] width 1118 height 38
click at [105, 289] on div "Operações em massa Criar uma operação Só pode haver no máximo 5 recursos colado…" at bounding box center [761, 650] width 1397 height 1422
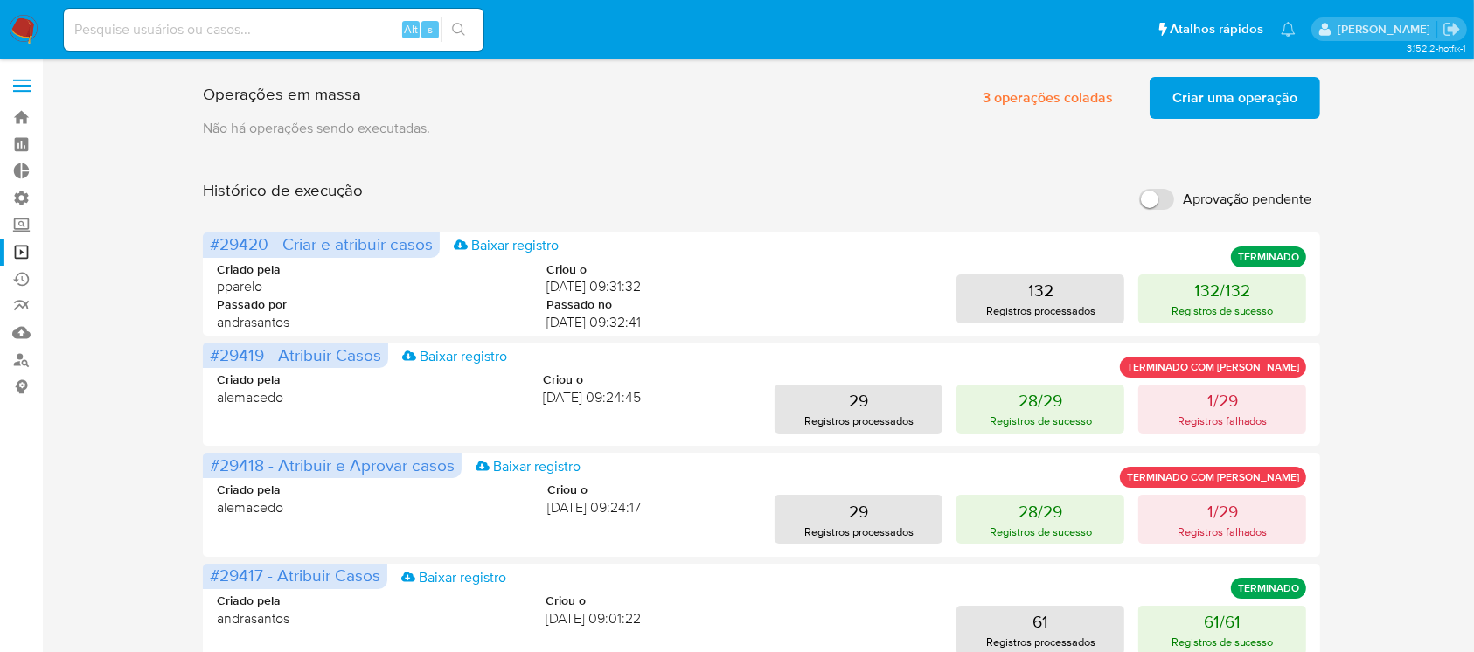
click at [20, 87] on span at bounding box center [21, 86] width 17 height 3
click at [0, 0] on input "checkbox" at bounding box center [0, 0] width 0 height 0
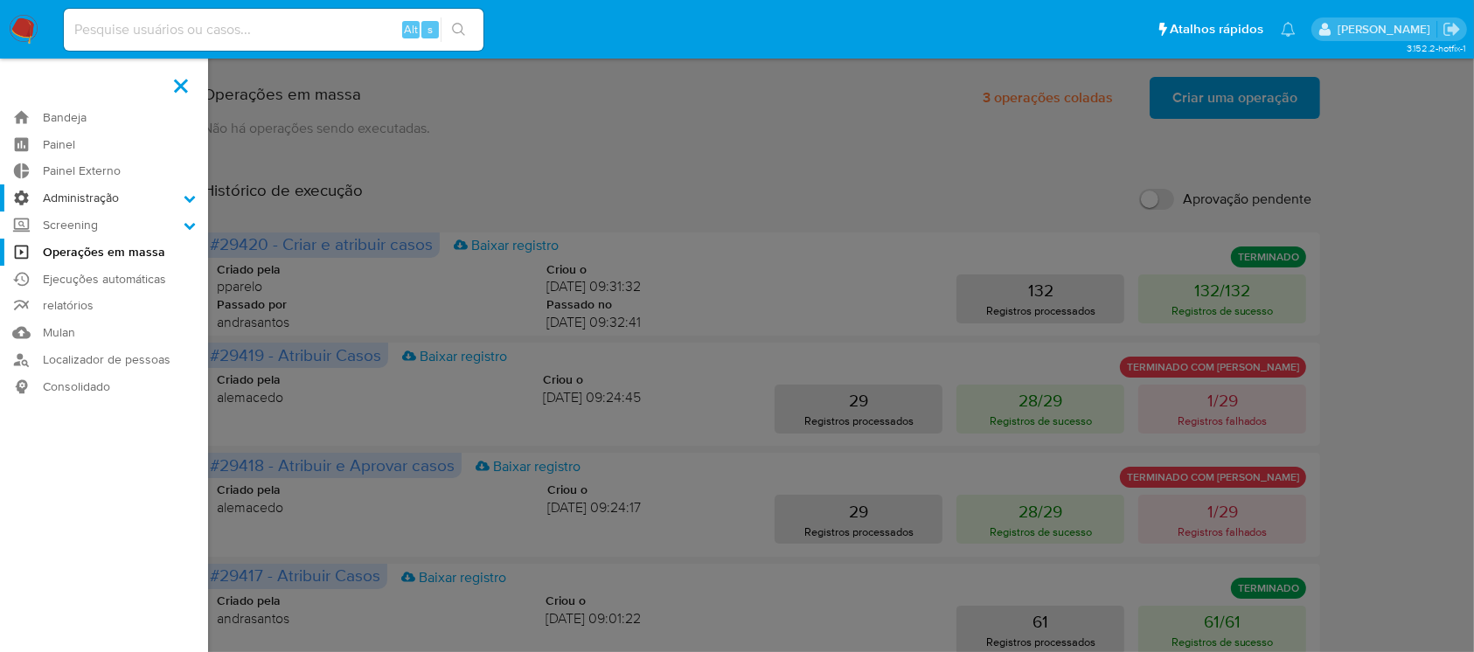
click at [187, 202] on icon at bounding box center [190, 198] width 12 height 12
click at [0, 0] on input "Administração" at bounding box center [0, 0] width 0 height 0
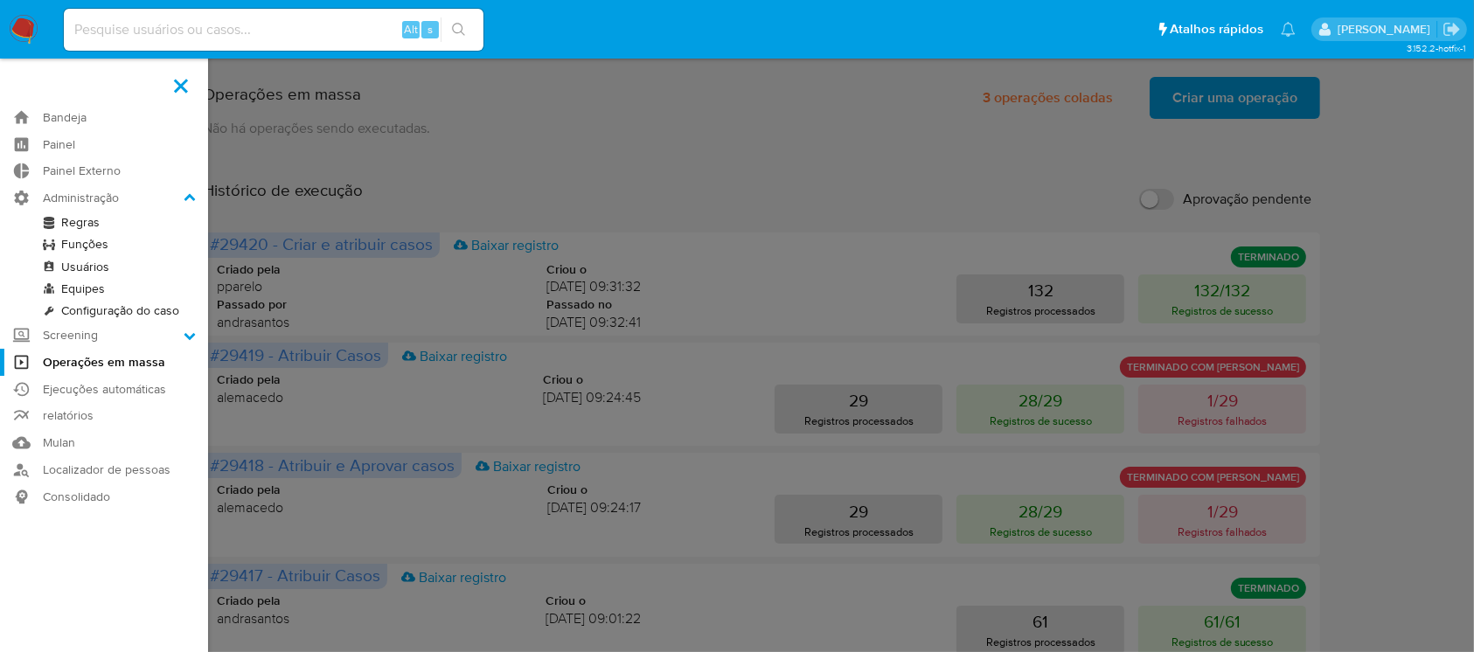
click at [155, 221] on link "Regras" at bounding box center [104, 223] width 208 height 22
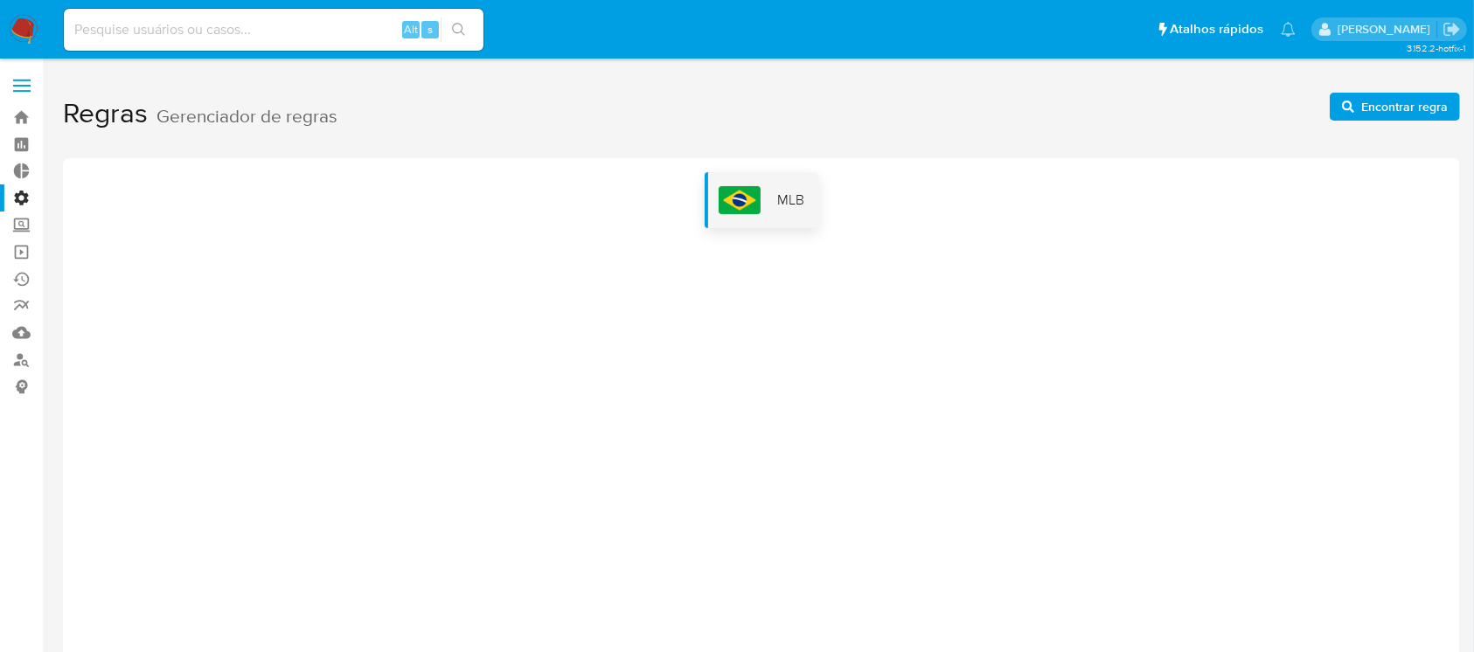
click at [789, 203] on span "MLB" at bounding box center [791, 200] width 27 height 19
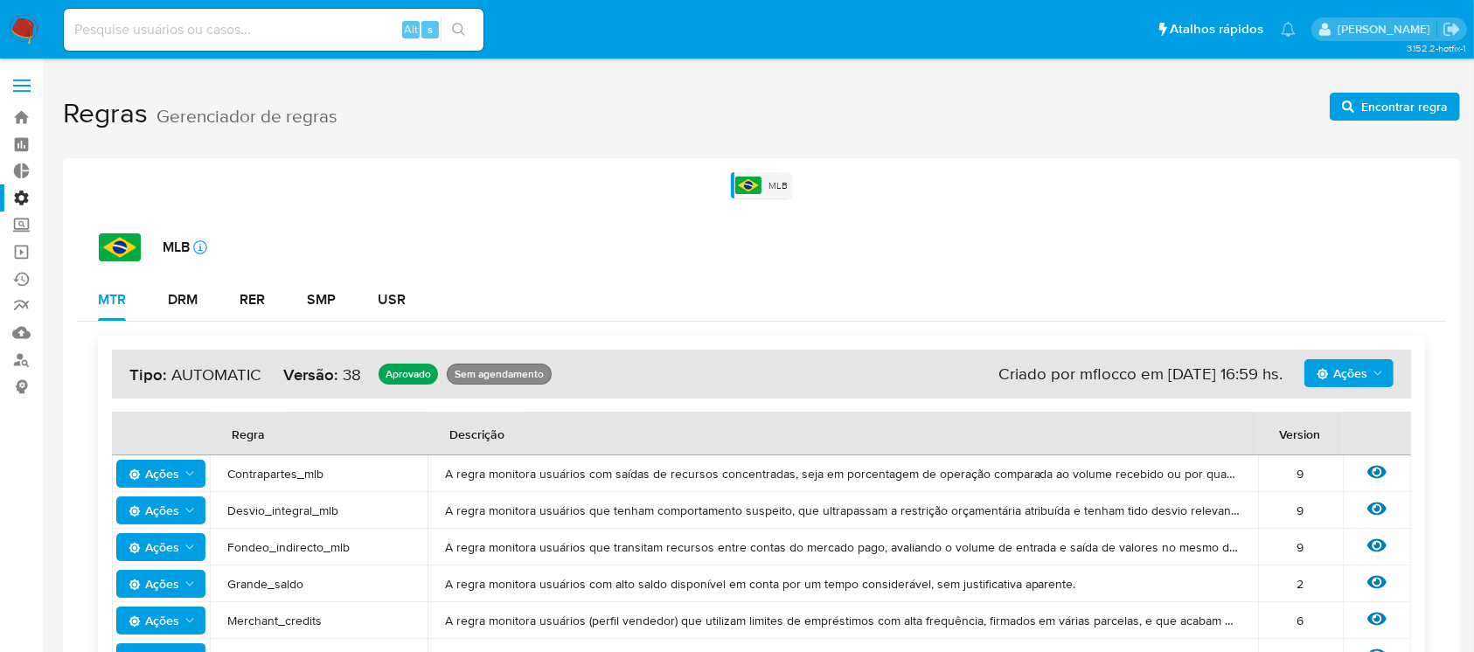
click at [21, 72] on label at bounding box center [22, 85] width 44 height 37
click at [0, 0] on input "checkbox" at bounding box center [0, 0] width 0 height 0
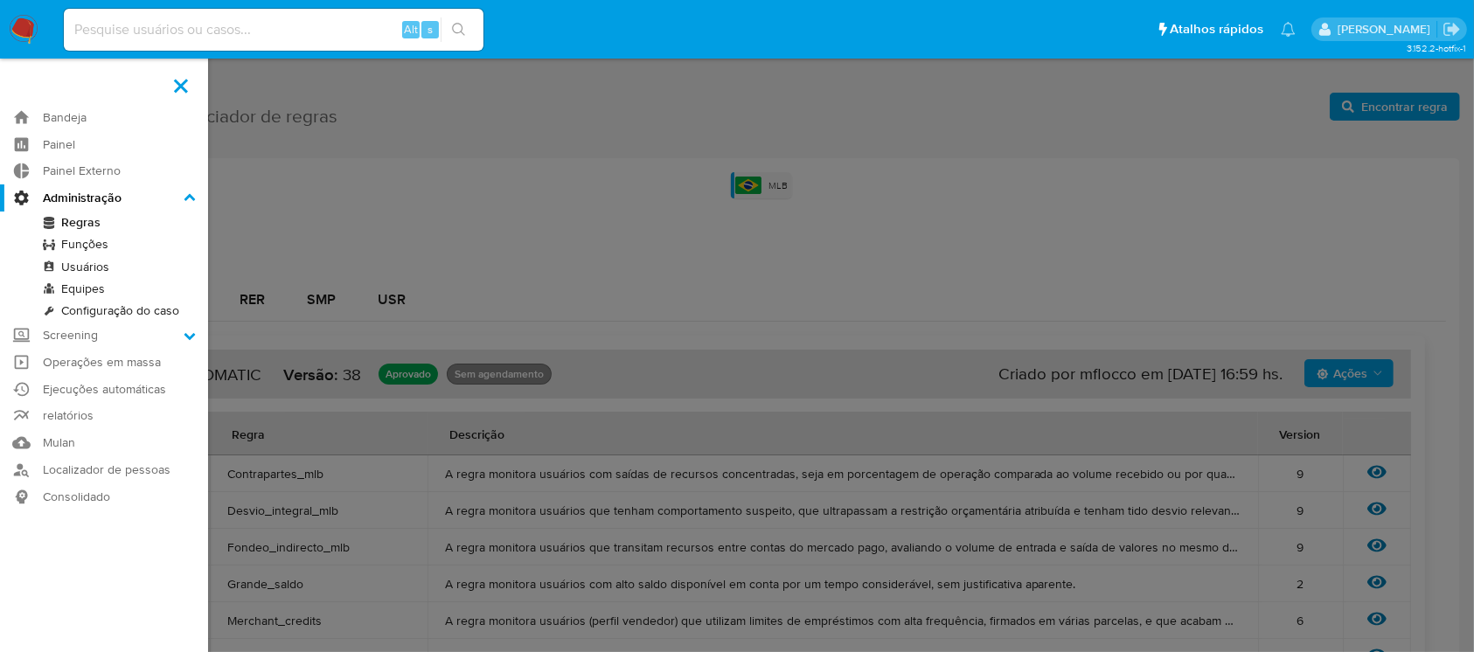
click at [169, 308] on link "Configuração do caso" at bounding box center [104, 311] width 208 height 22
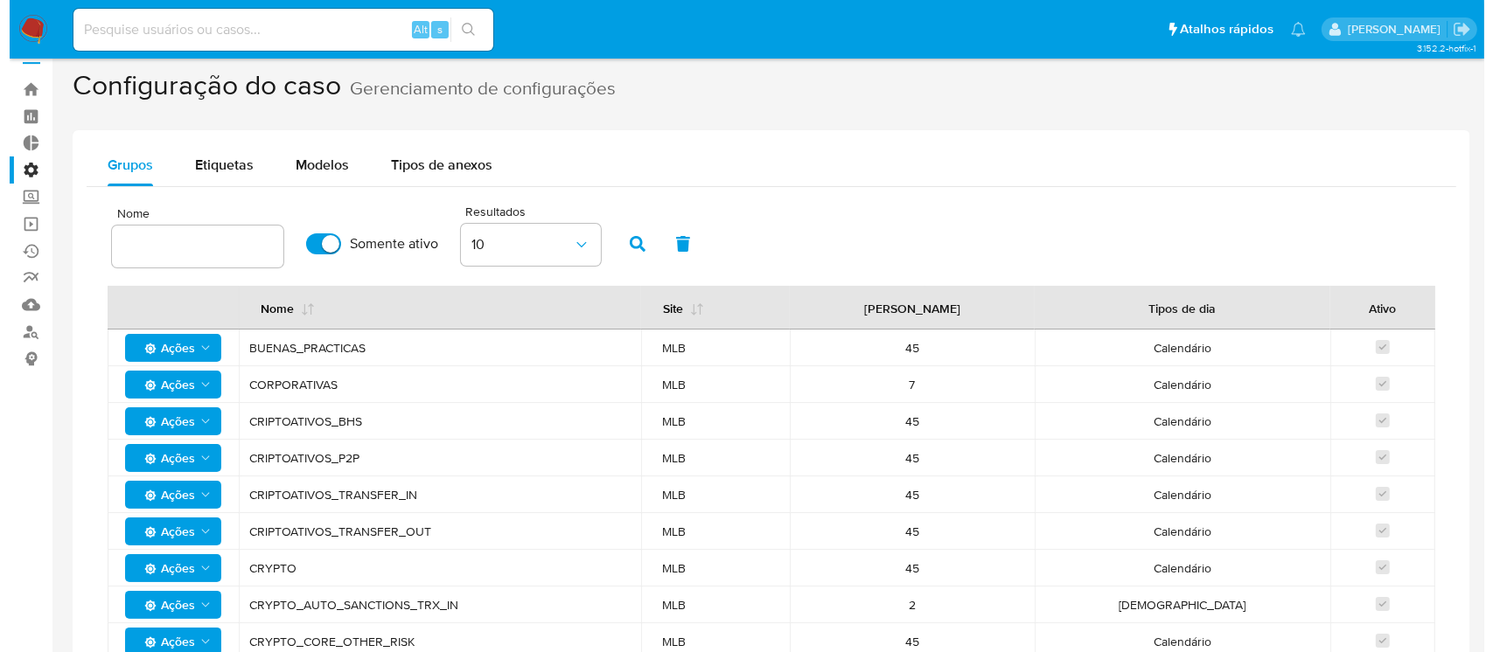
scroll to position [28, 0]
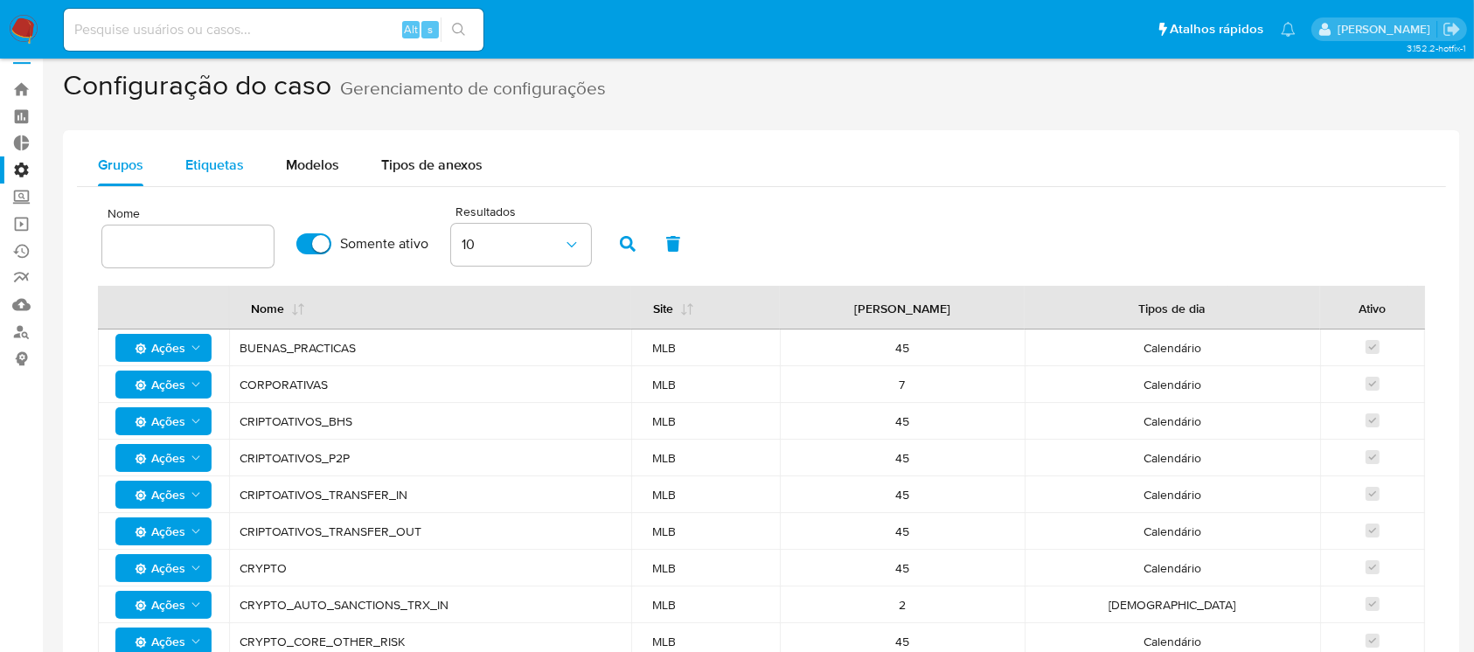
click at [231, 164] on span "Etiquetas" at bounding box center [214, 165] width 59 height 20
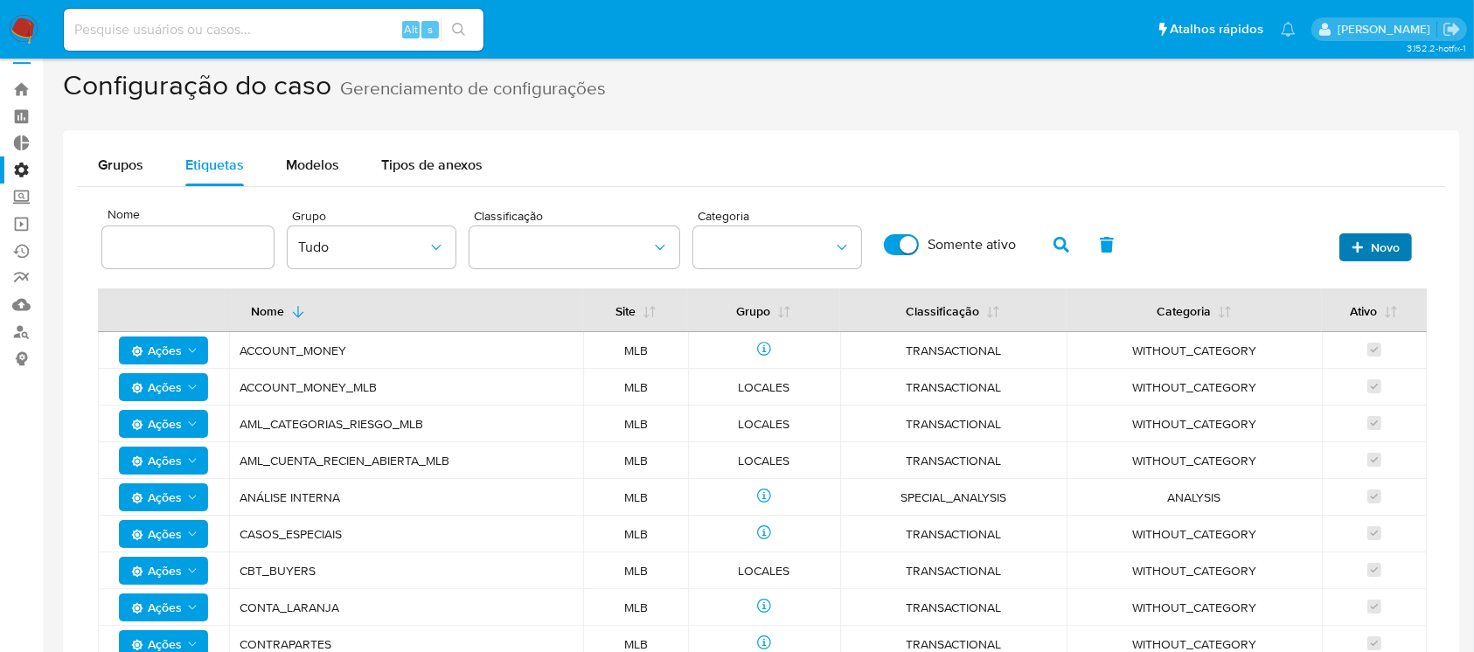
click at [1388, 242] on span "Novo" at bounding box center [1385, 247] width 29 height 28
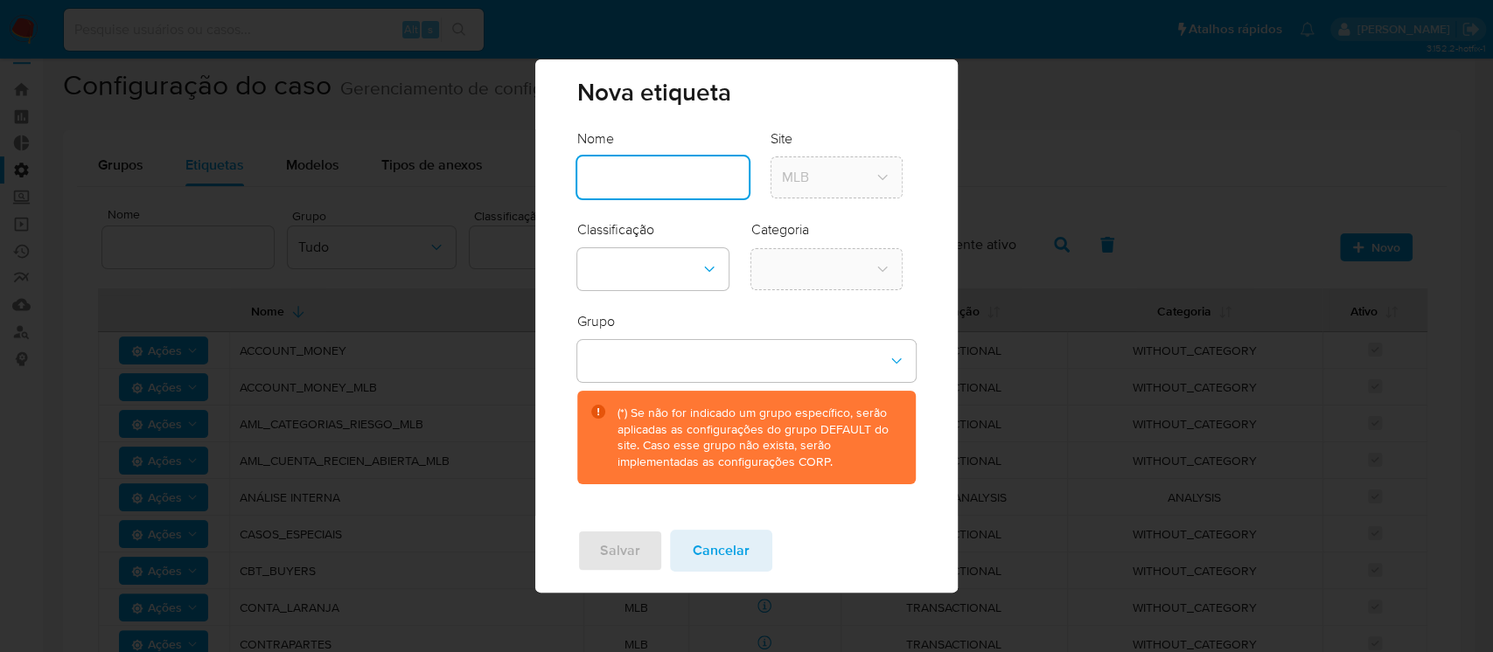
click at [676, 184] on input "text" at bounding box center [662, 177] width 171 height 23
type input "RESTRIO_PREVENO_FRAUDES"
click at [714, 265] on icon "classification-dropdown" at bounding box center [708, 269] width 17 height 17
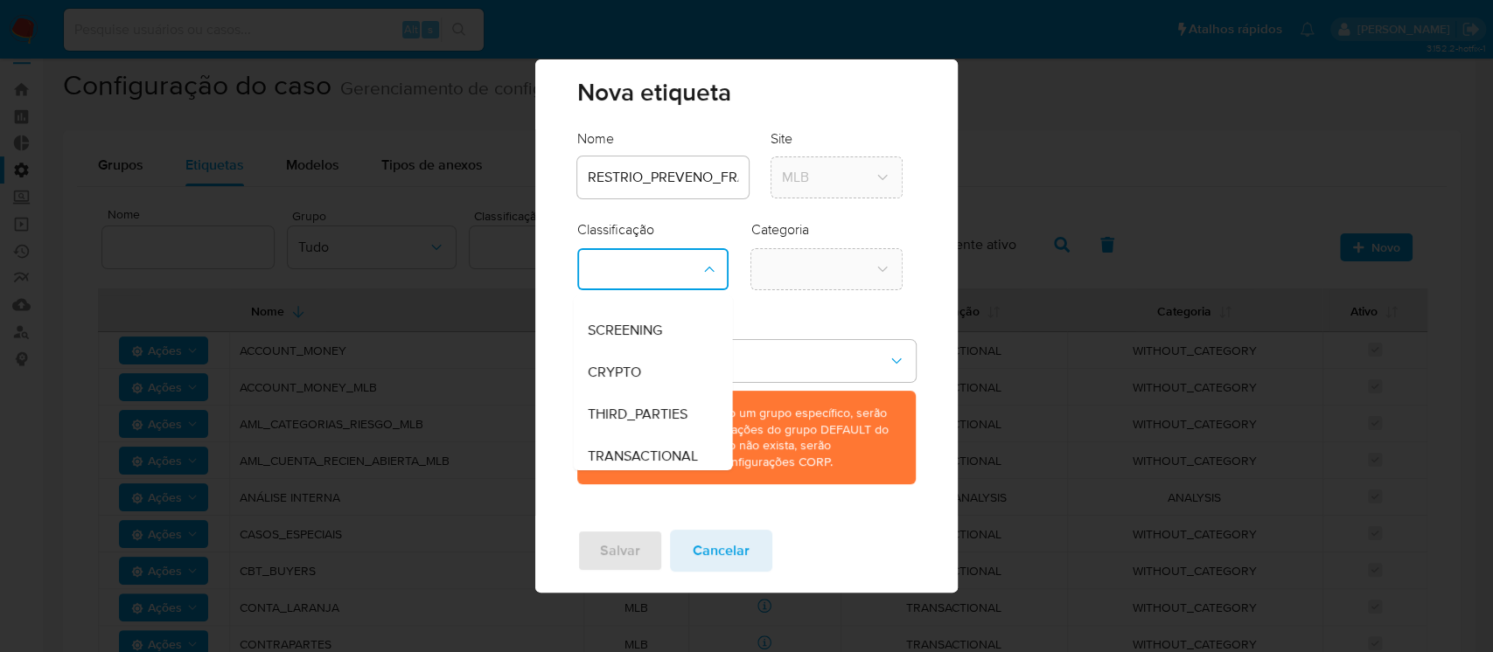
scroll to position [35, 0]
click at [676, 441] on span "TRANSACTIONAL" at bounding box center [642, 449] width 110 height 17
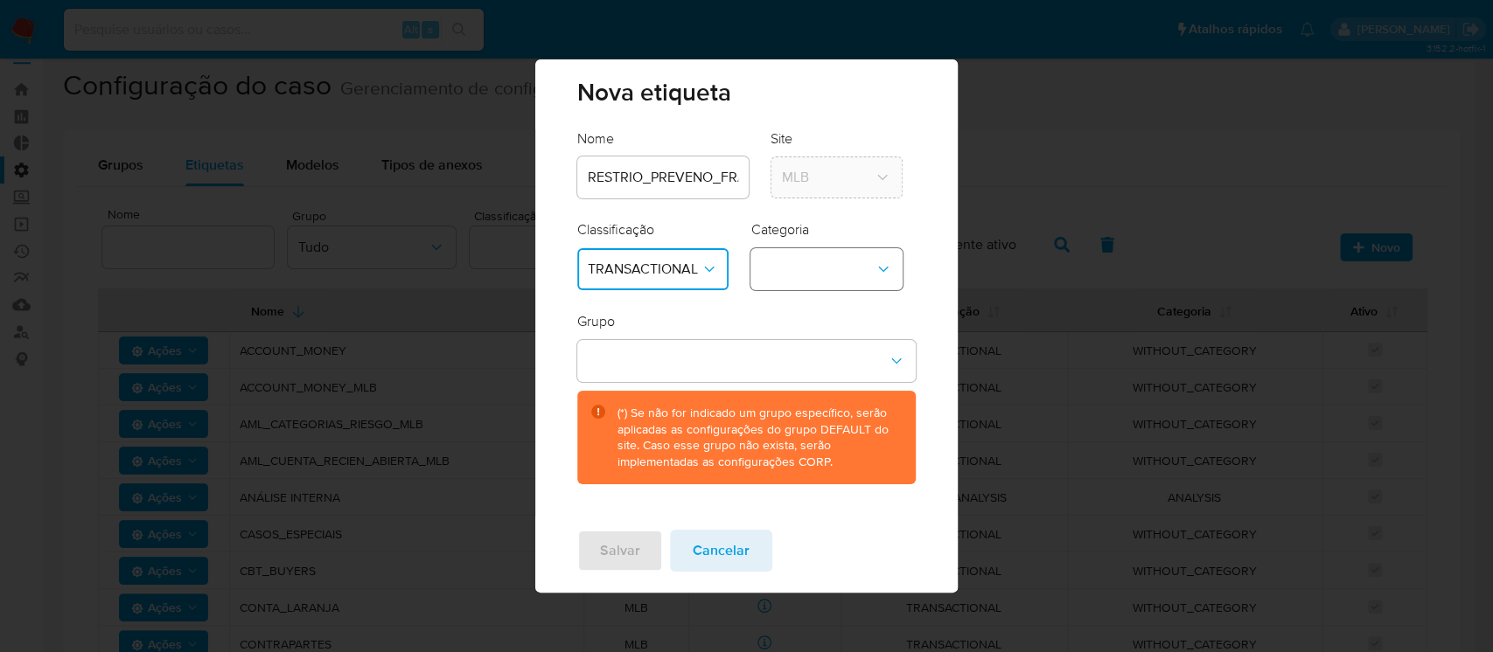
click at [872, 276] on button "category-dropdown" at bounding box center [826, 269] width 152 height 42
click at [849, 324] on span "WITHOUT_CATEGORY" at bounding box center [831, 316] width 141 height 17
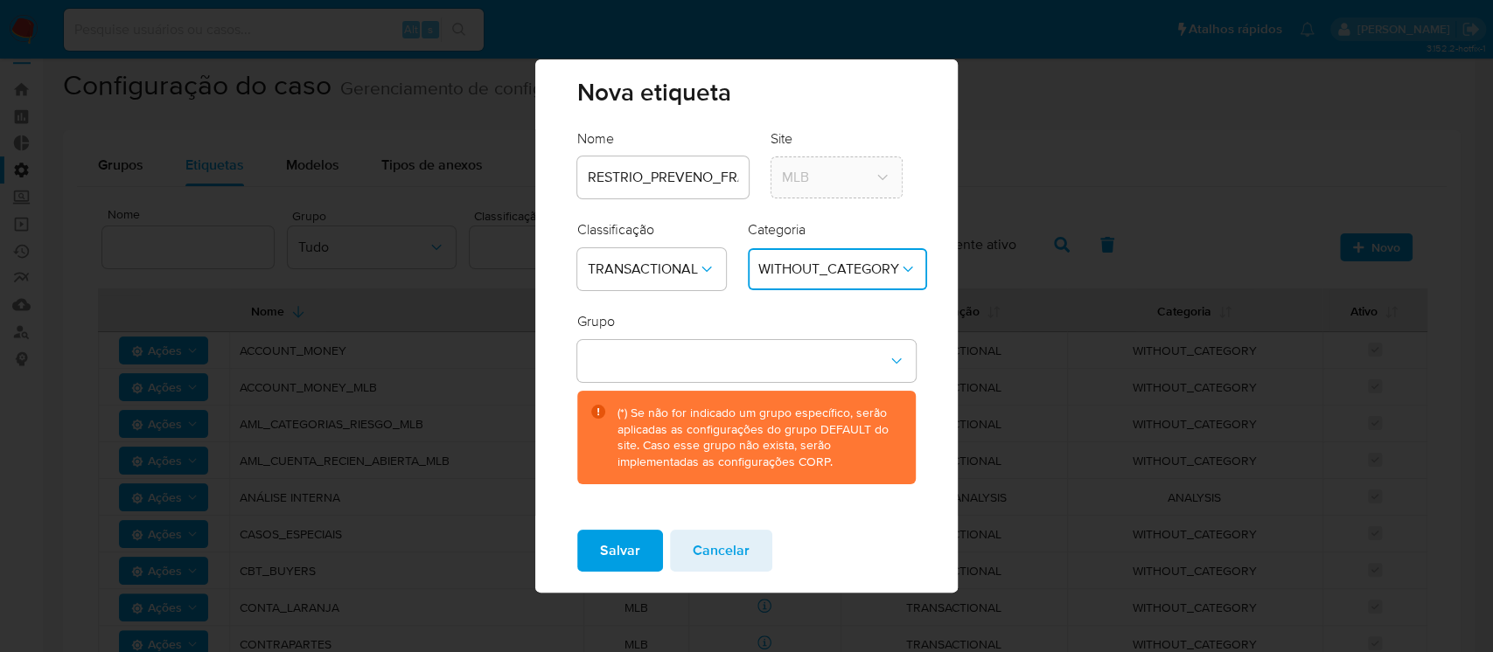
click at [666, 184] on input "RESTRIO_PREVENO_FRAUDES" at bounding box center [662, 177] width 171 height 23
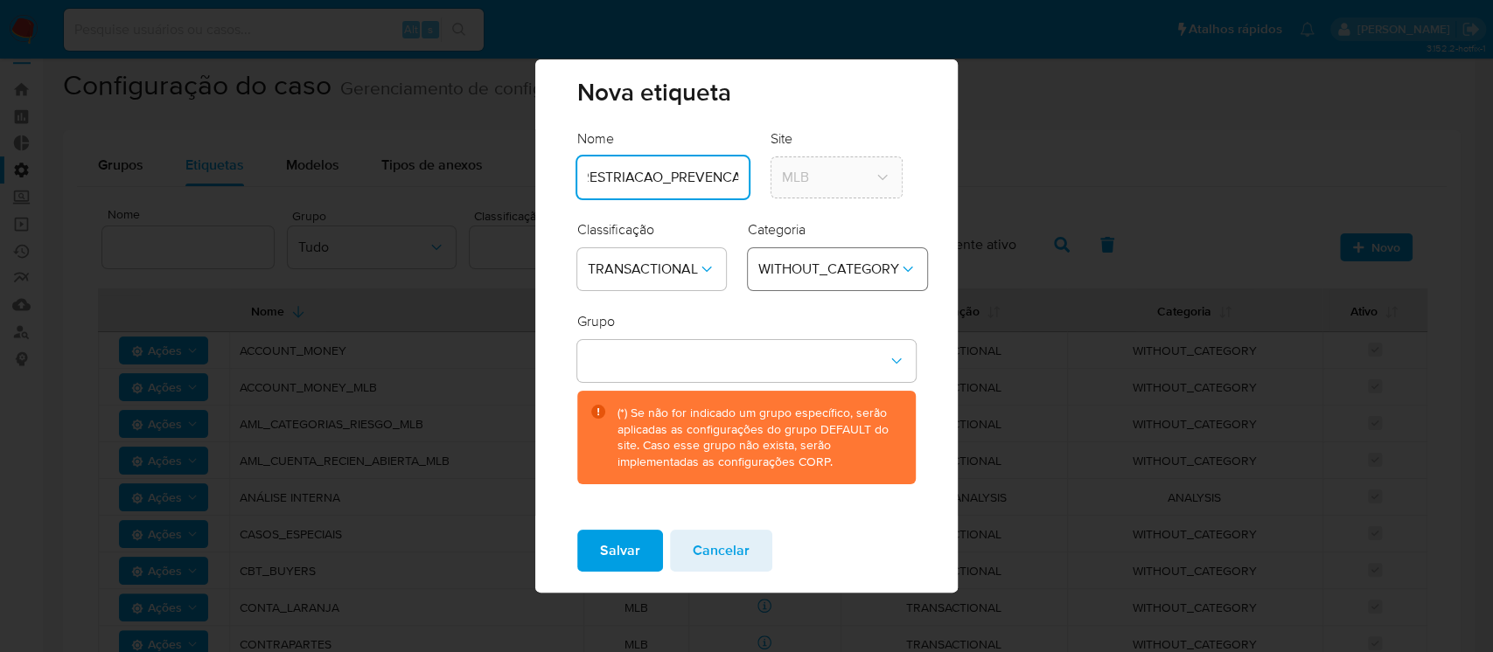
scroll to position [0, 0]
type input "RESTRIACAO_PREVENCAO_FRAUDES"
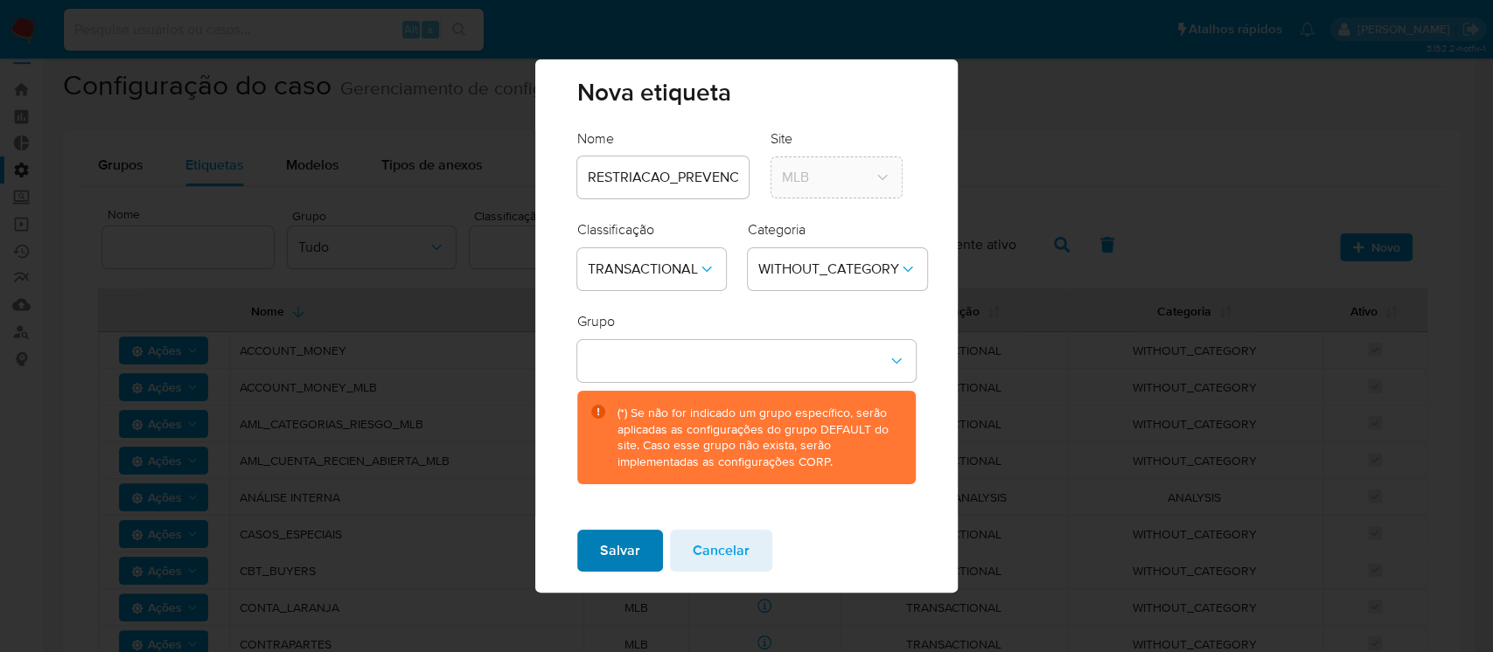
click at [623, 561] on span "Salvar" at bounding box center [620, 551] width 40 height 38
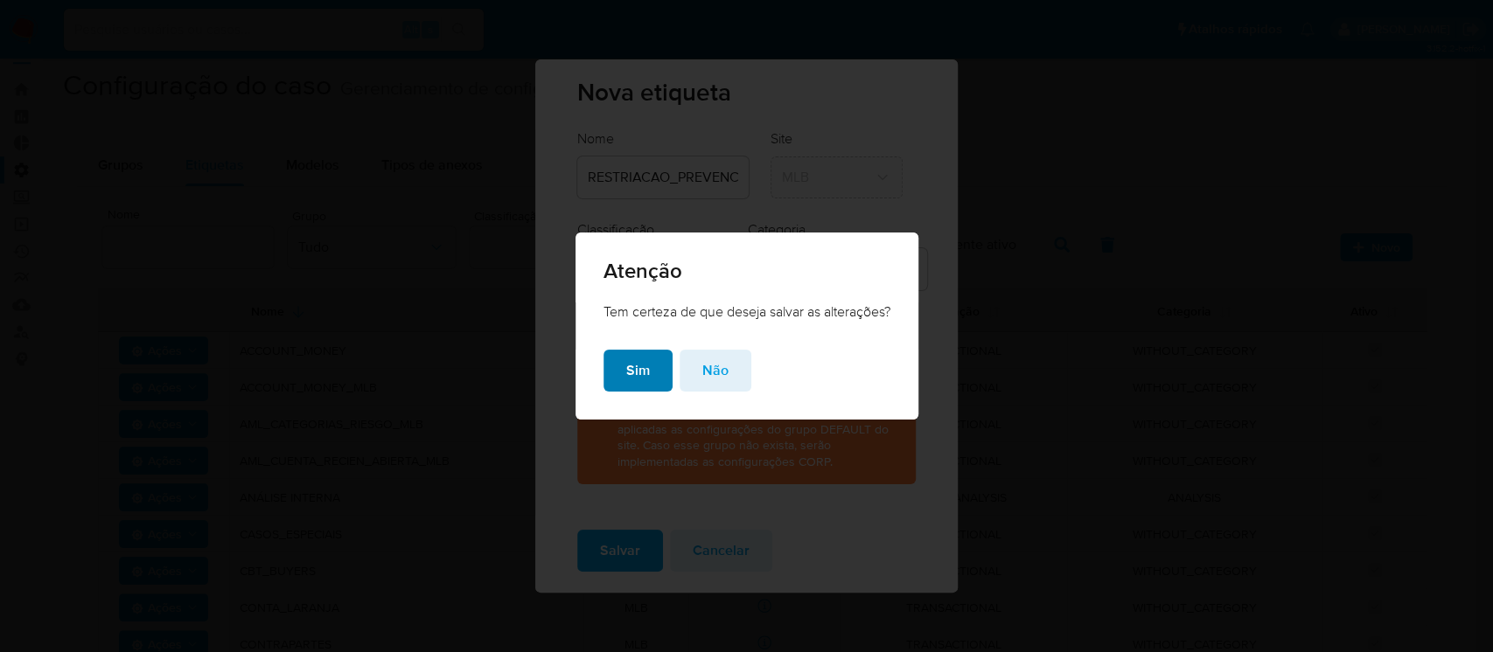
click at [645, 378] on span "Sim" at bounding box center [638, 371] width 24 height 38
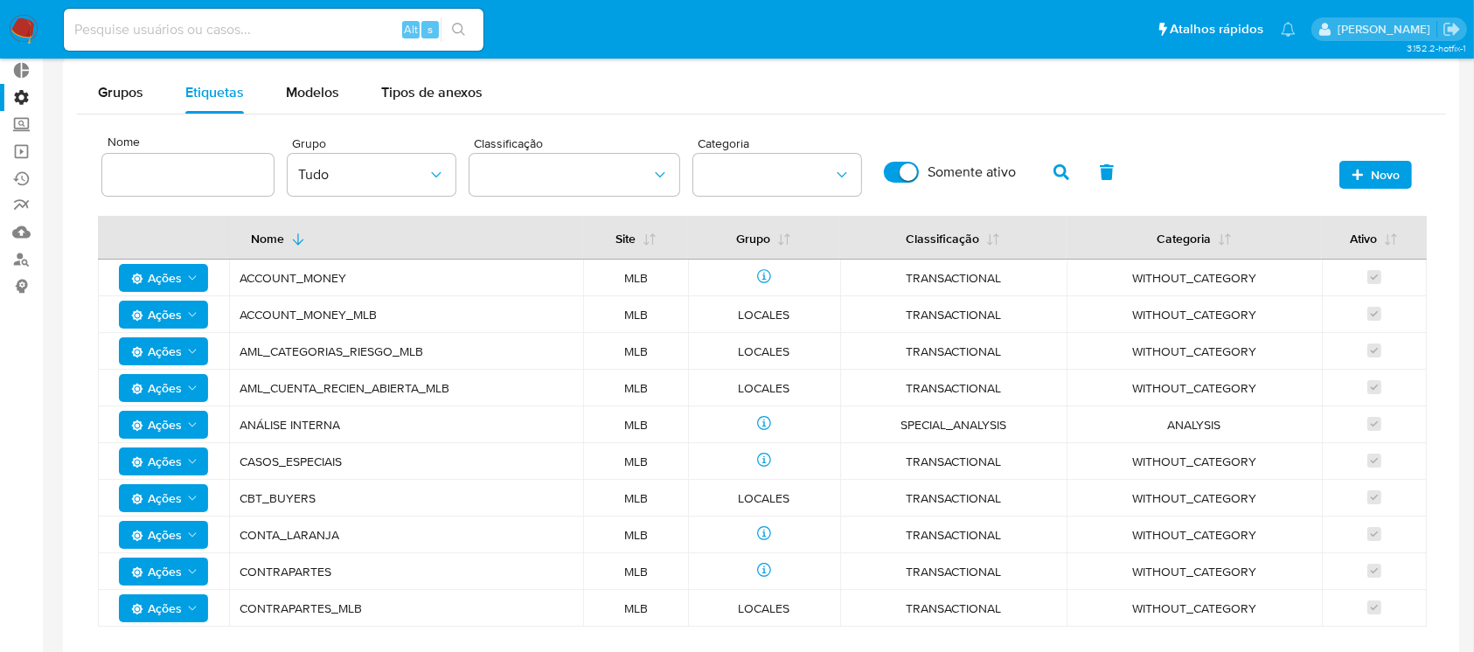
scroll to position [89, 0]
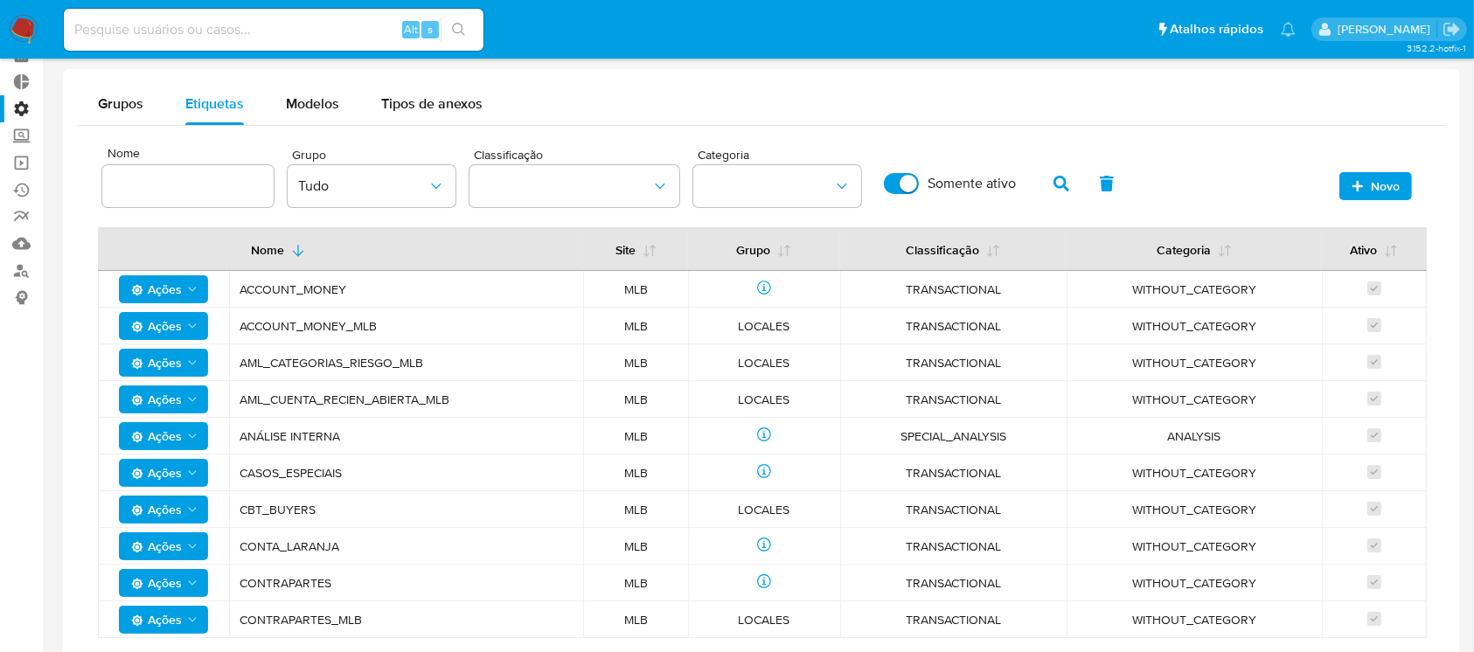
click at [227, 182] on input at bounding box center [187, 186] width 171 height 23
type input "RES"
click at [1060, 181] on icon "button" at bounding box center [1062, 184] width 16 height 16
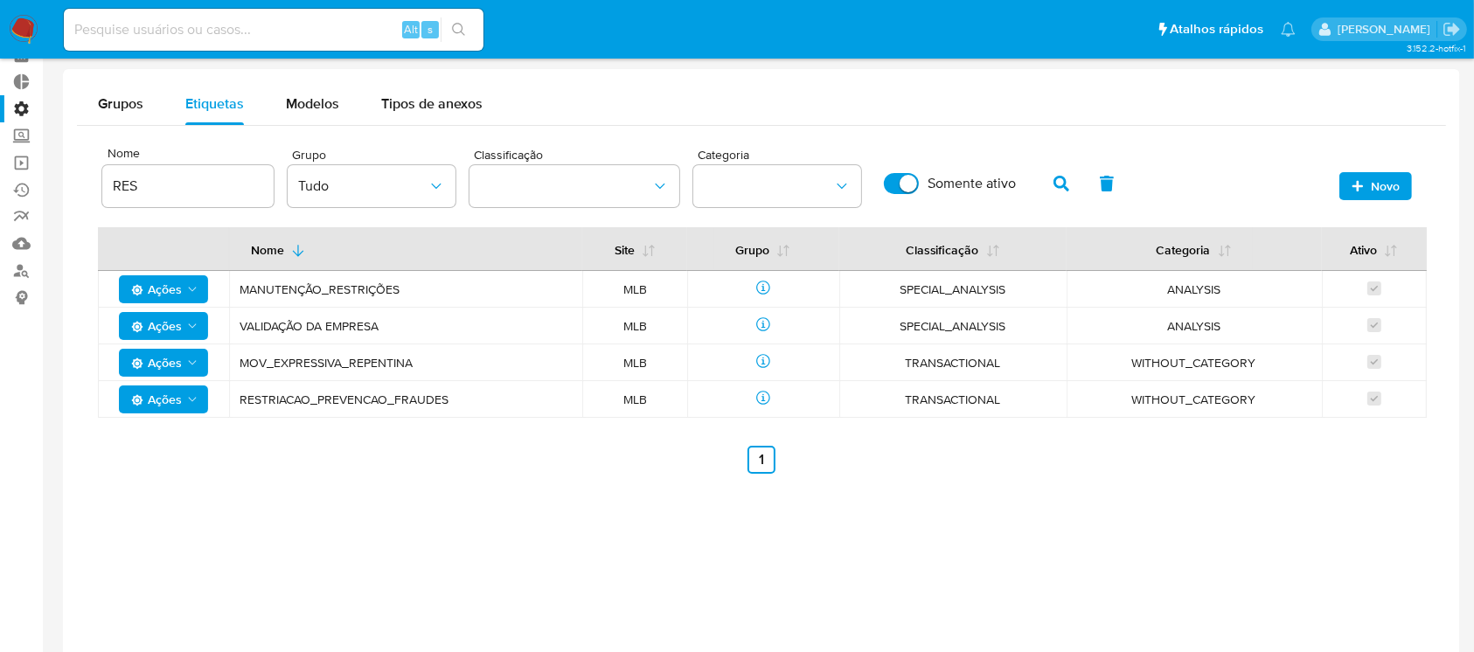
click at [244, 401] on span "RESTRIACAO_PREVENCAO_FRAUDES" at bounding box center [406, 400] width 332 height 16
drag, startPoint x: 240, startPoint y: 401, endPoint x: 463, endPoint y: 399, distance: 223.9
click at [463, 399] on span "RESTRIACAO_PREVENCAO_FRAUDES" at bounding box center [406, 400] width 332 height 16
click at [196, 400] on icon "Ações" at bounding box center [192, 400] width 14 height 14
click at [139, 486] on button "Desativar" at bounding box center [163, 485] width 157 height 42
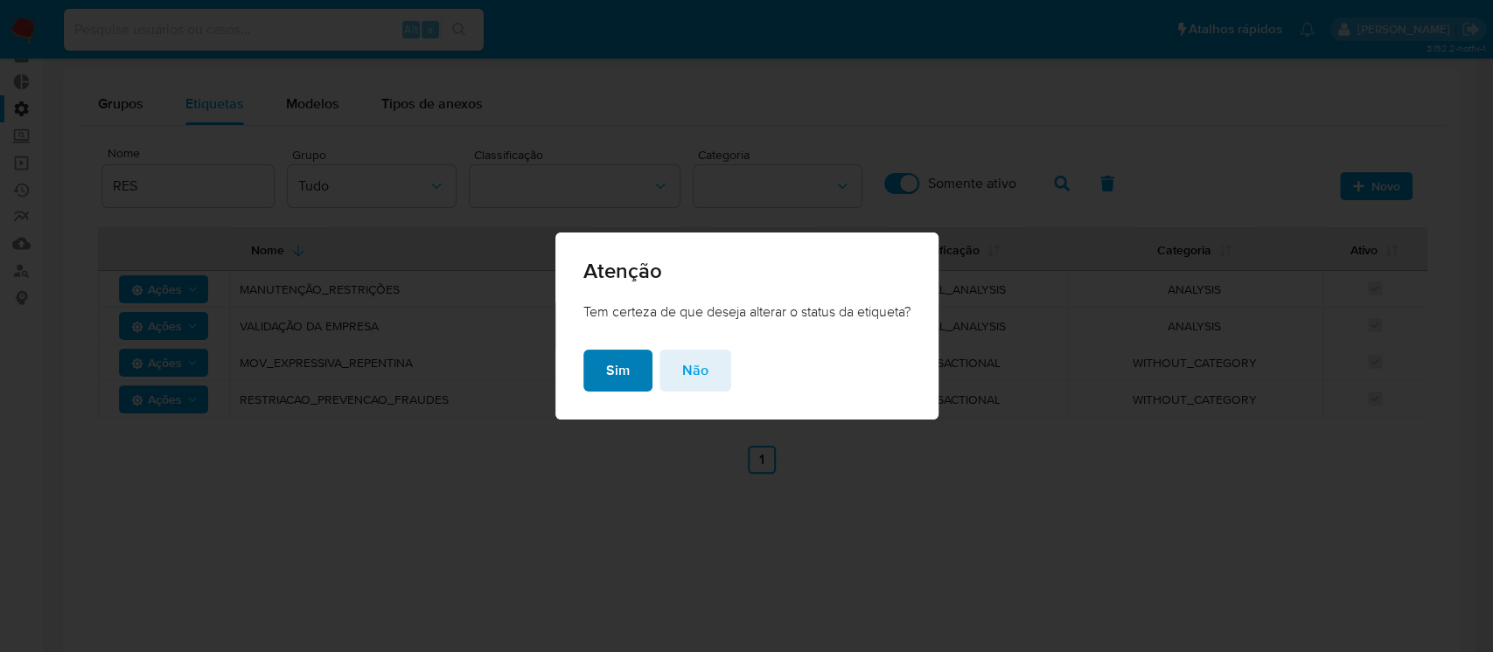
click at [607, 370] on span "Sim" at bounding box center [618, 371] width 24 height 38
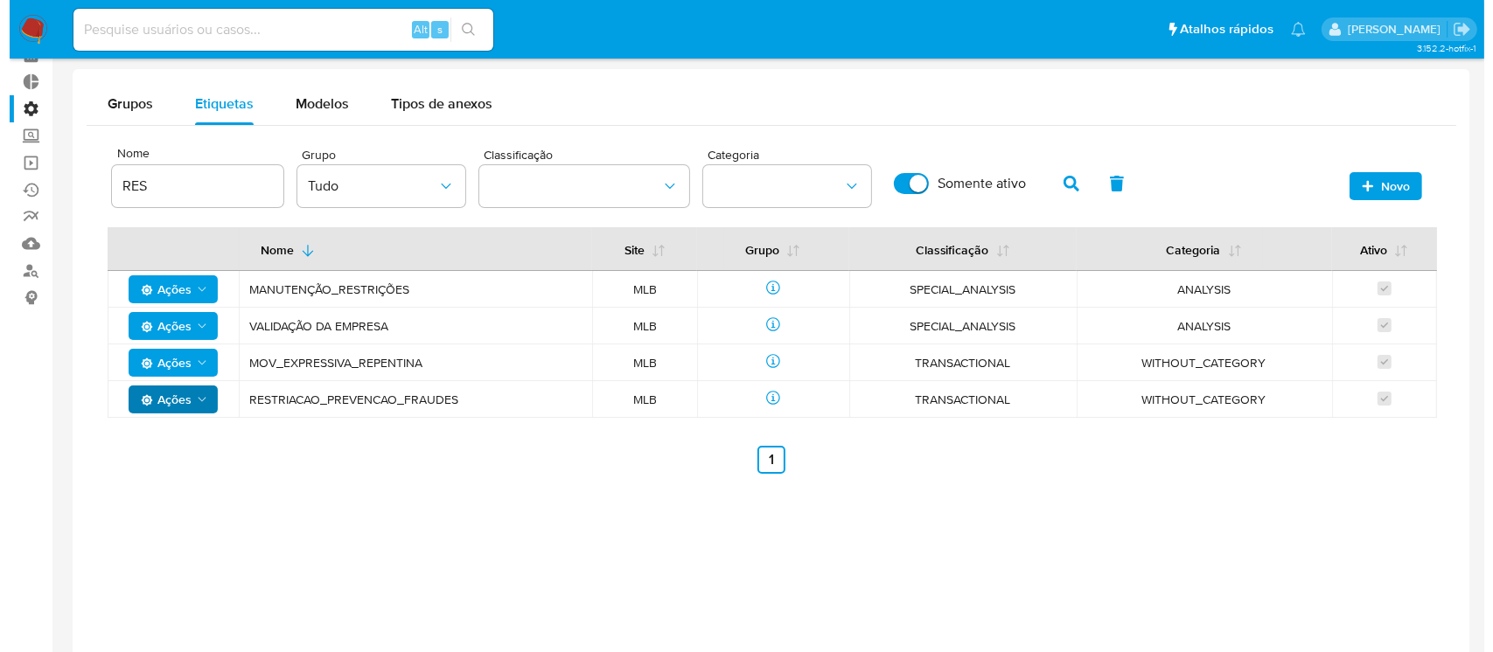
scroll to position [0, 0]
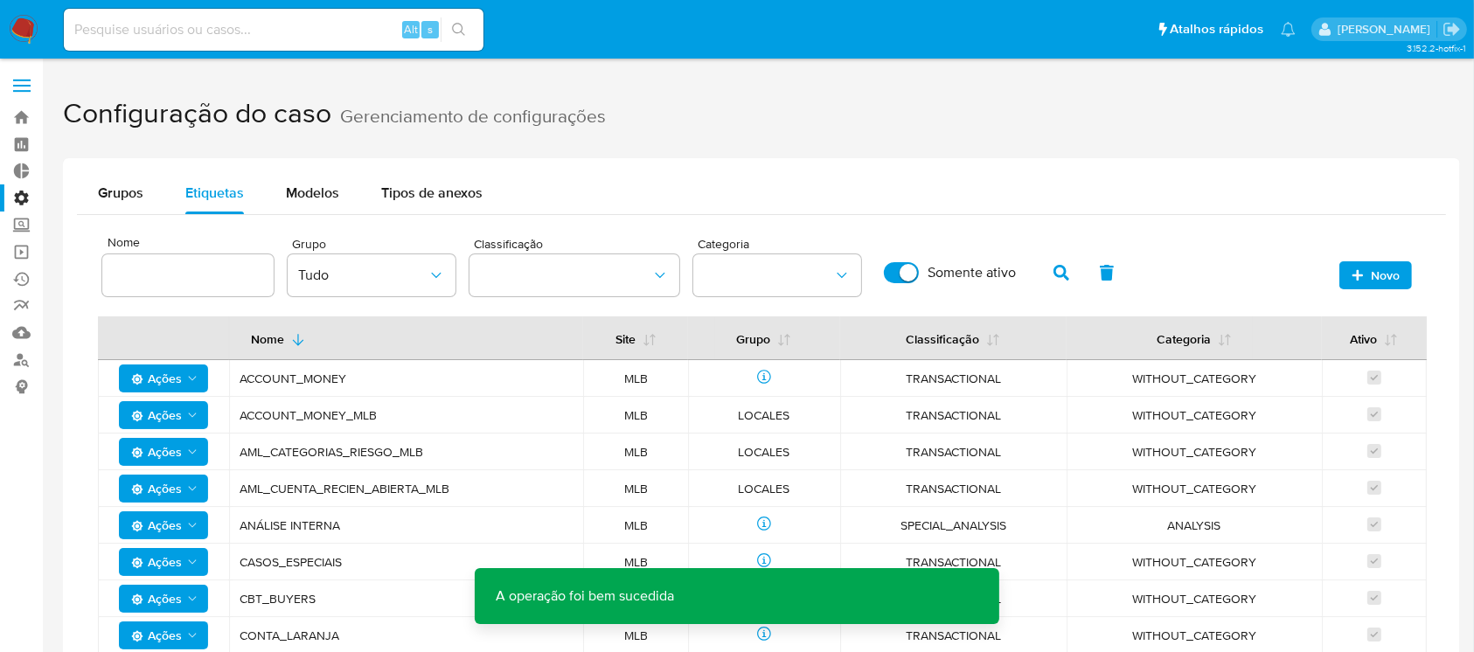
click at [1392, 271] on span "Novo" at bounding box center [1385, 275] width 29 height 28
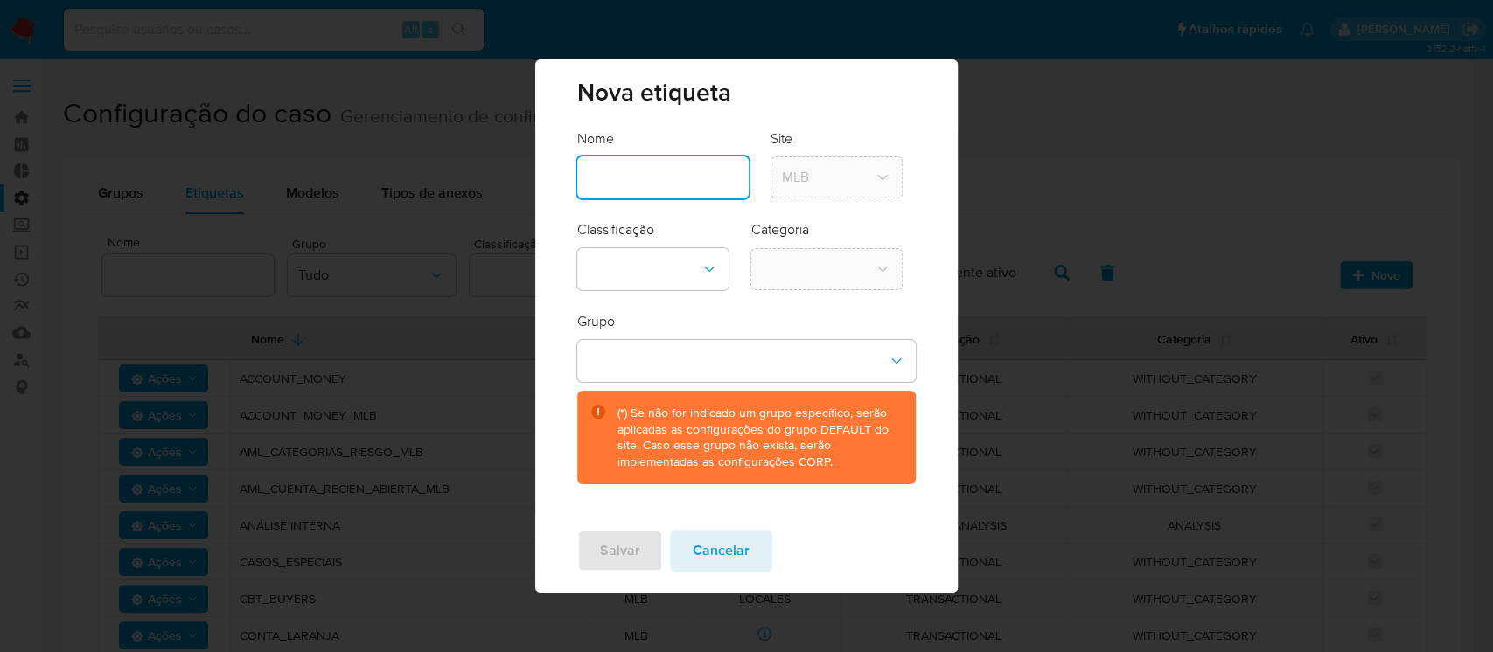
click at [687, 177] on input "text" at bounding box center [662, 177] width 171 height 23
type input "RESTRICAO_PREVENCAO_FRAUDES"
click at [714, 261] on icon "classification-dropdown" at bounding box center [708, 269] width 17 height 17
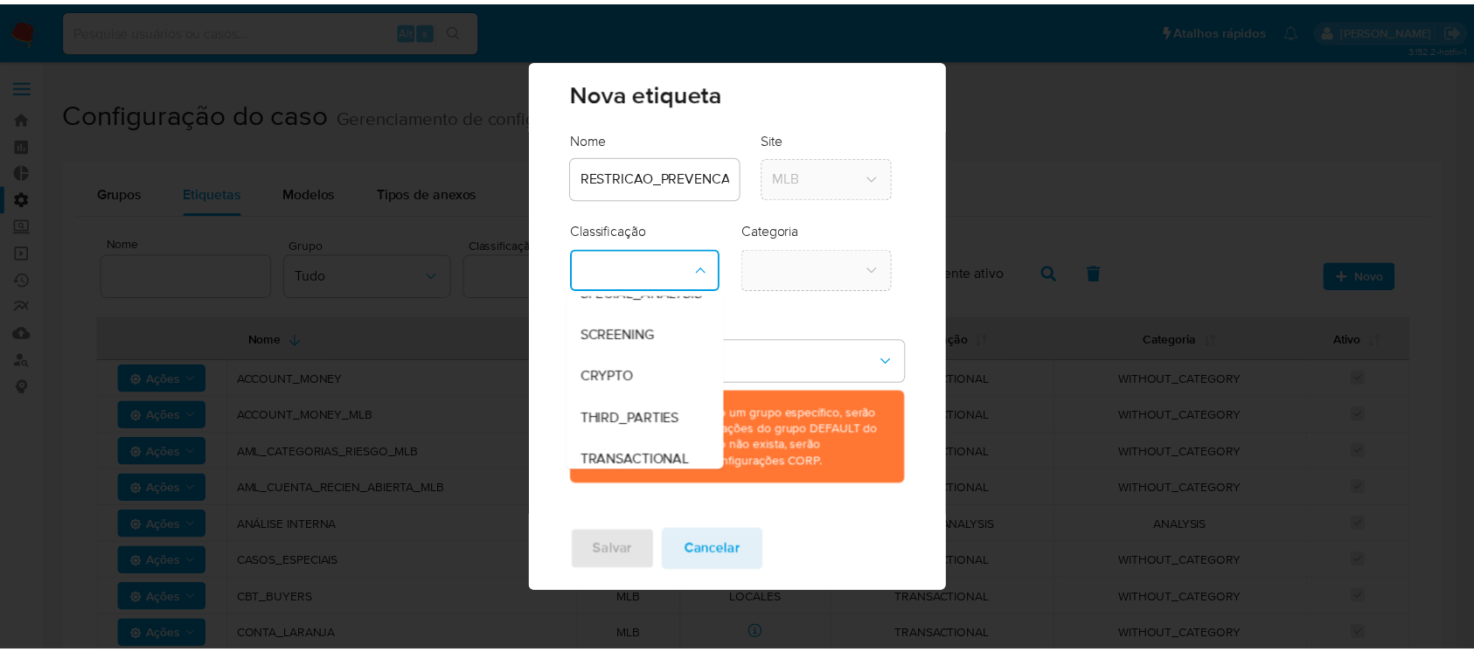
scroll to position [35, 0]
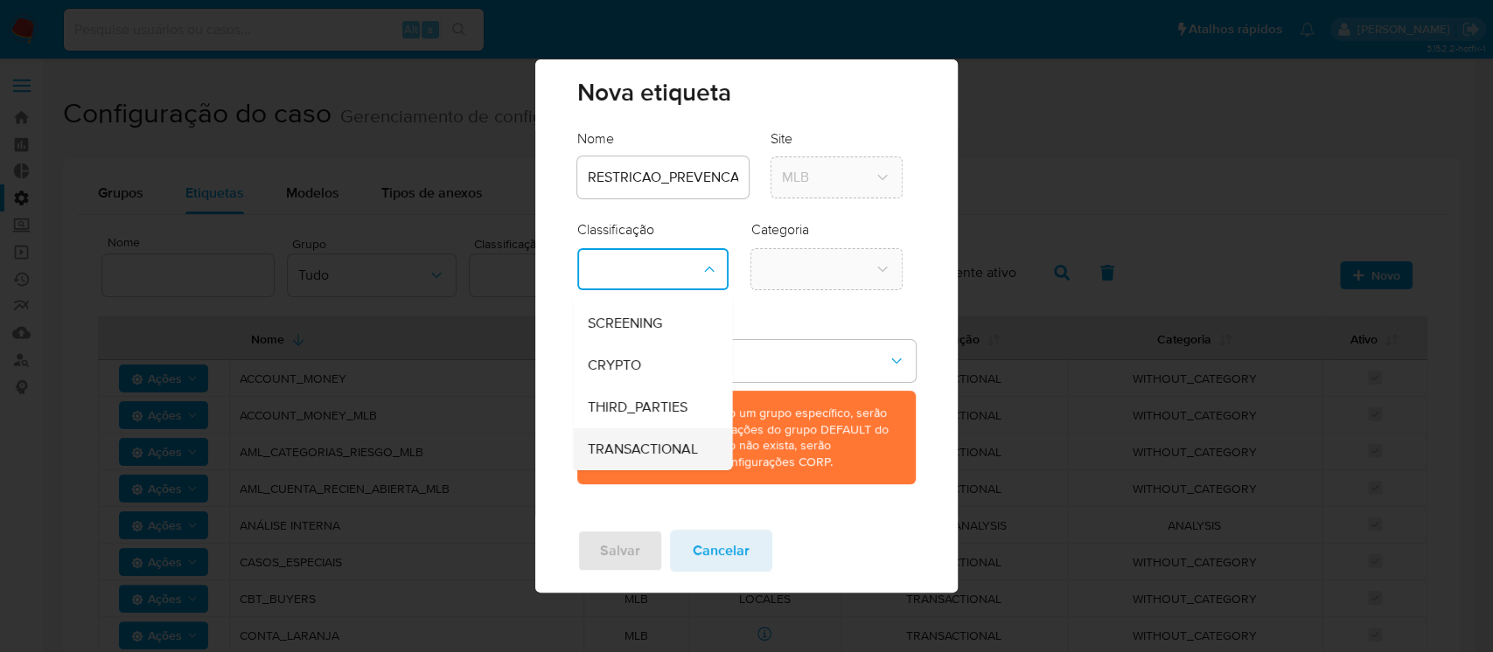
click at [659, 447] on span "TRANSACTIONAL" at bounding box center [642, 449] width 110 height 17
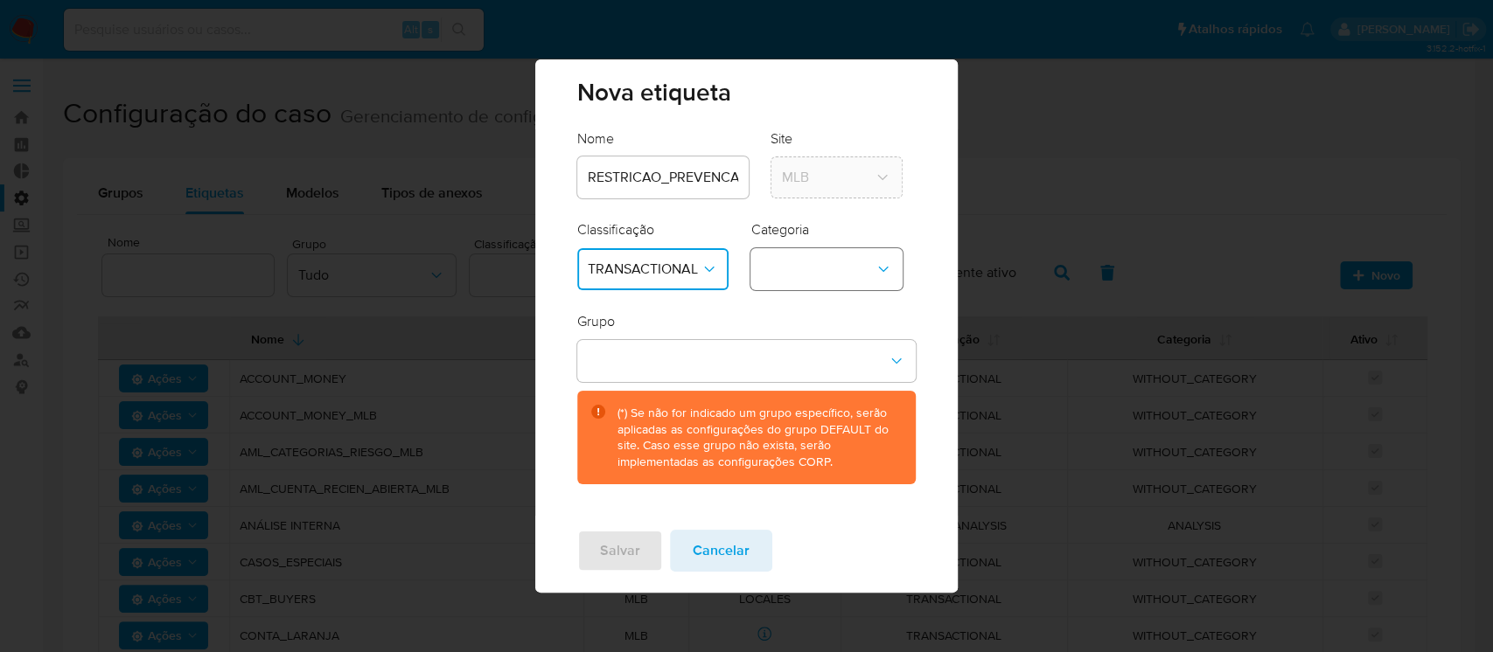
click at [882, 279] on button "category-dropdown" at bounding box center [826, 269] width 152 height 42
click at [843, 327] on div "WITHOUT_CATEGORY" at bounding box center [831, 317] width 141 height 42
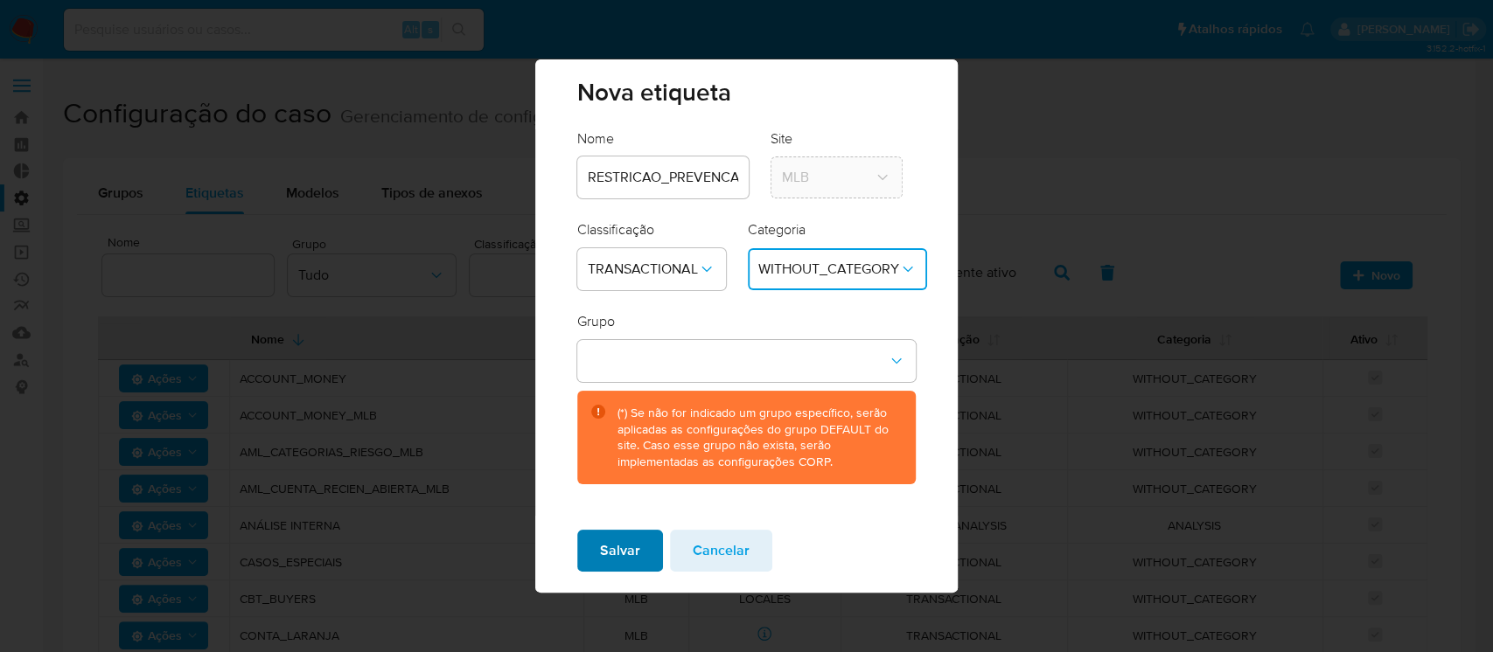
click at [631, 548] on span "Salvar" at bounding box center [620, 551] width 40 height 38
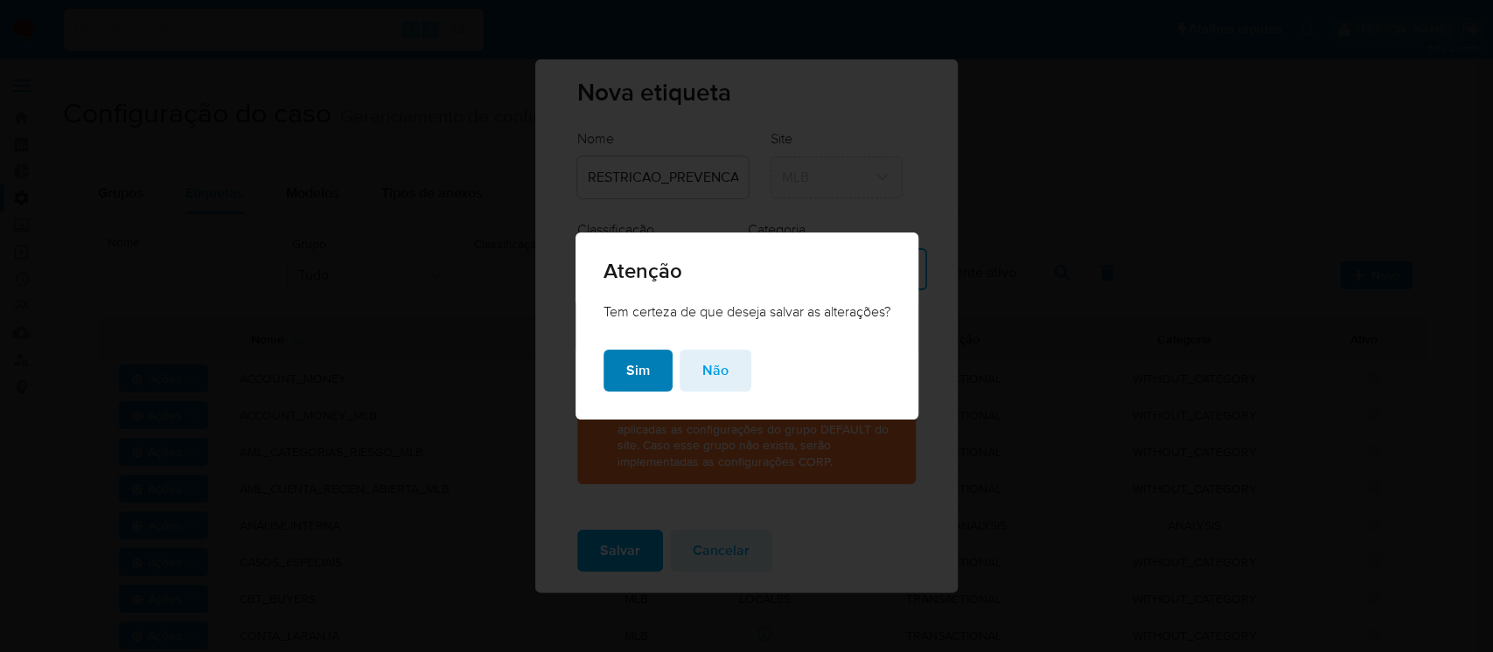
click at [636, 360] on span "Sim" at bounding box center [638, 371] width 24 height 38
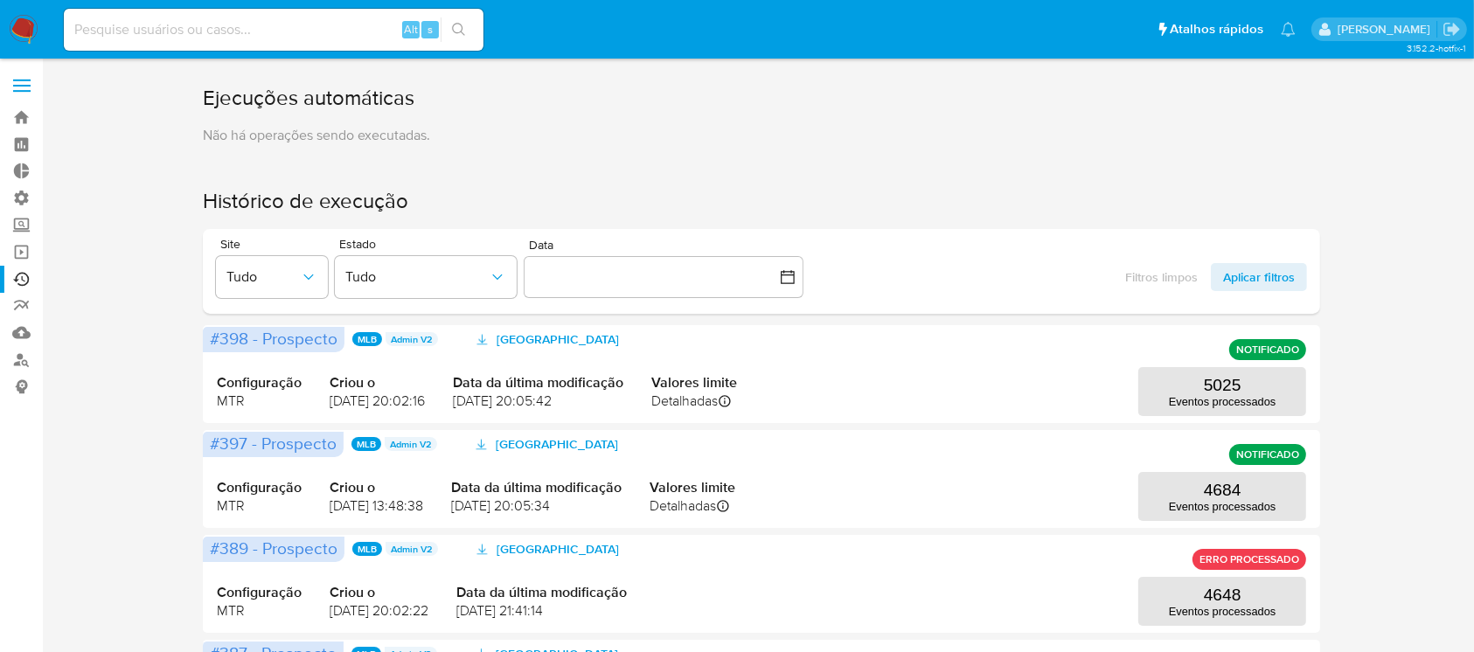
click at [21, 80] on span at bounding box center [21, 80] width 17 height 3
click at [0, 0] on input "checkbox" at bounding box center [0, 0] width 0 height 0
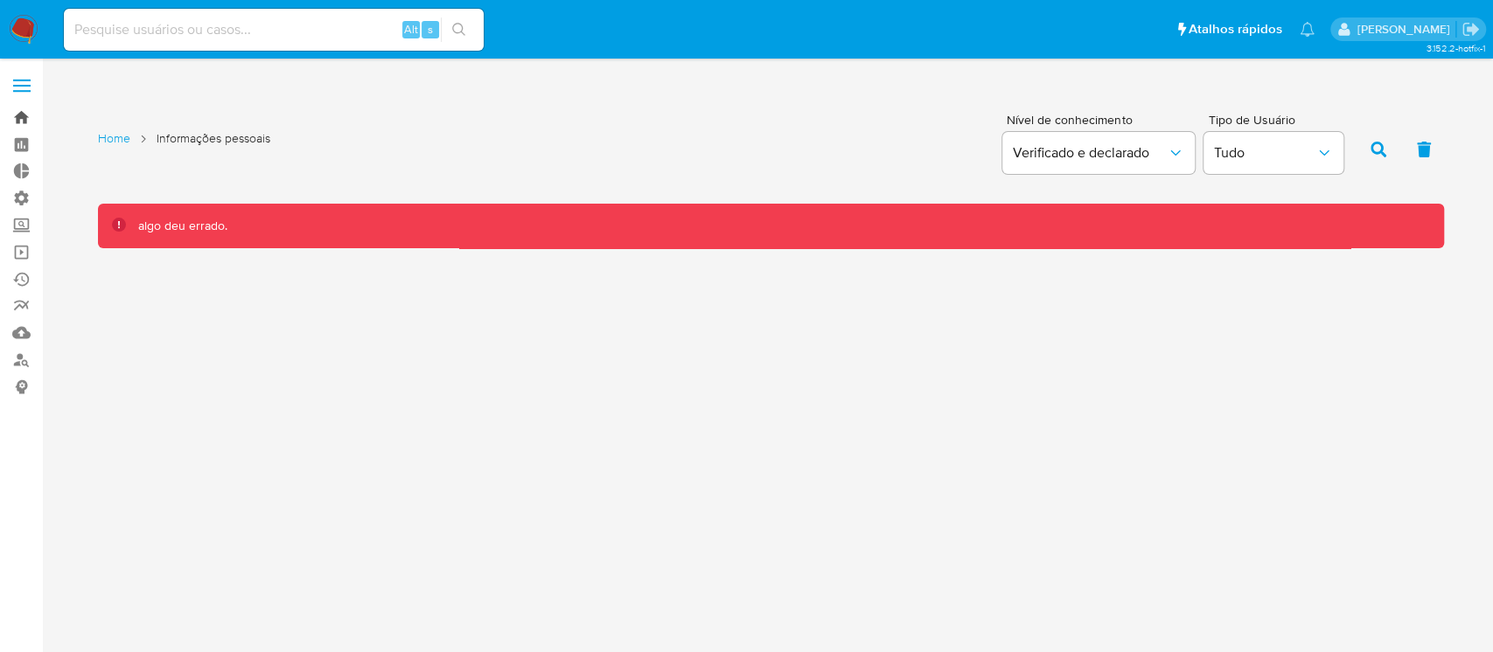
click at [16, 118] on link "Bandeja" at bounding box center [104, 117] width 208 height 27
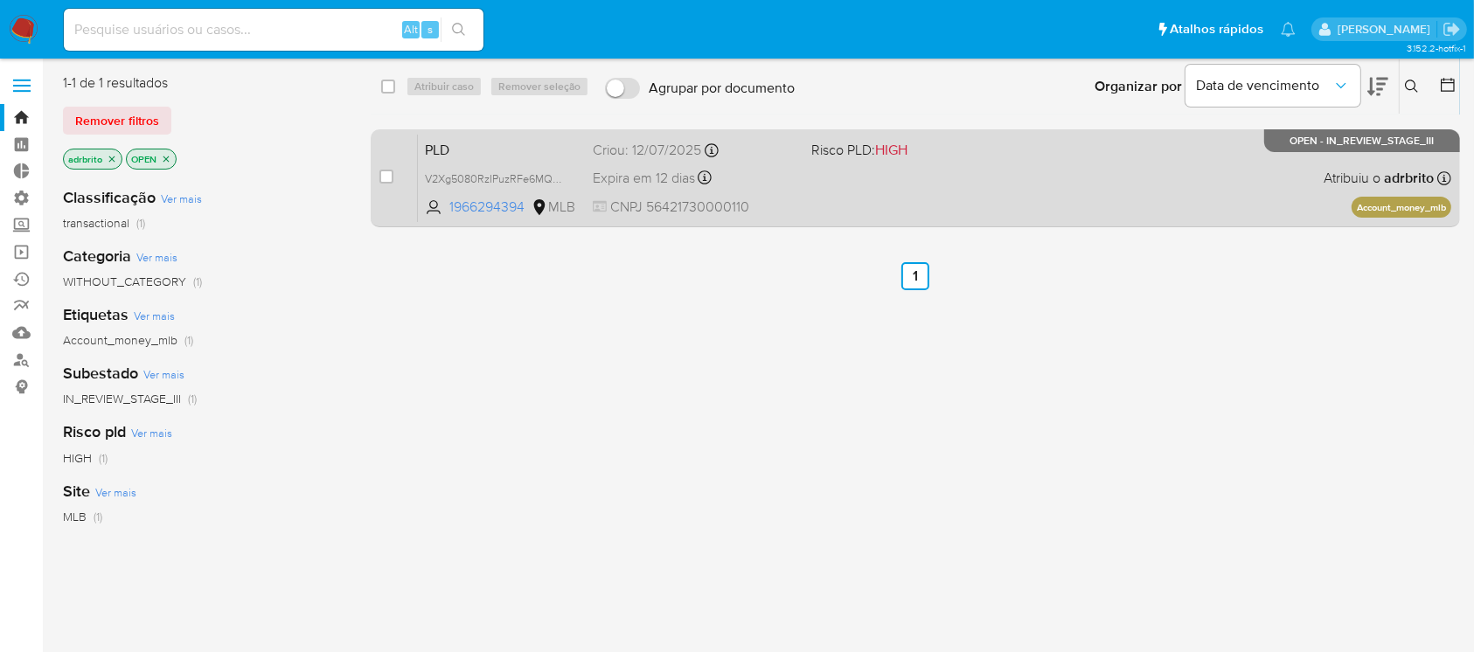
click at [665, 183] on span "Expira em 12 dias" at bounding box center [644, 178] width 102 height 19
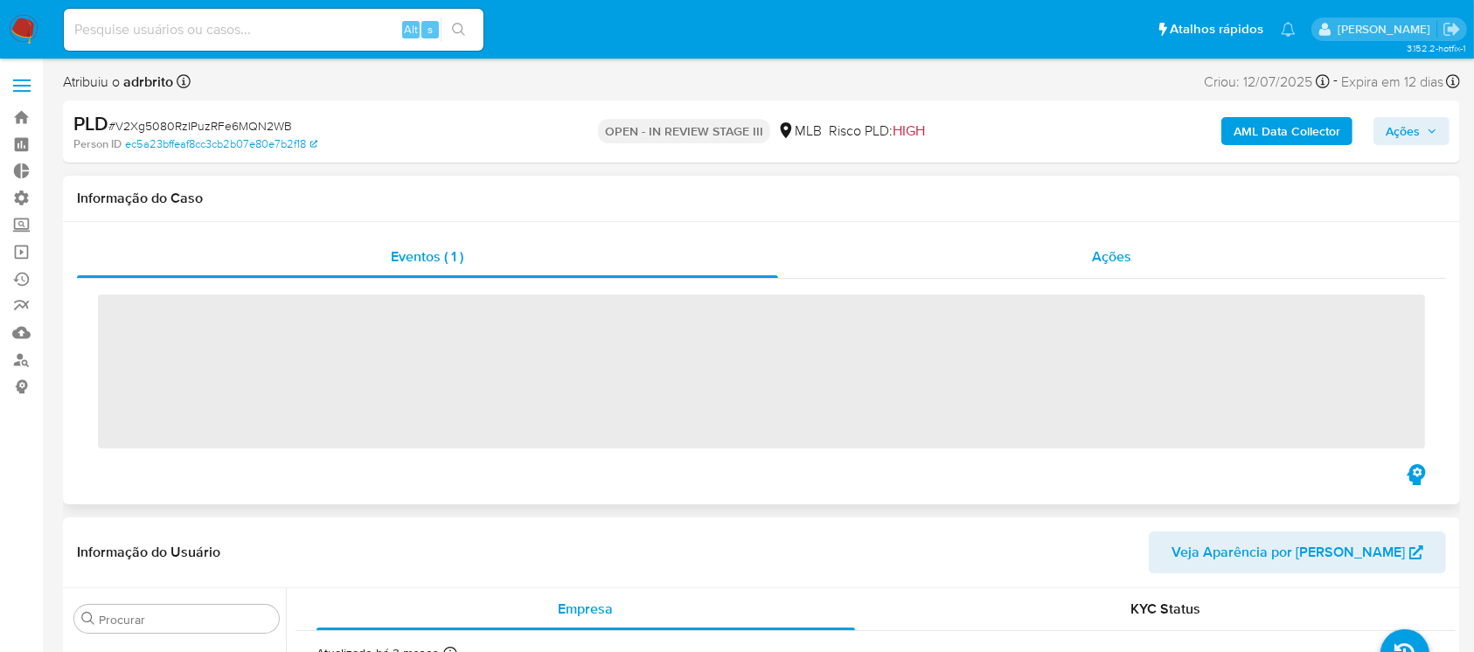
scroll to position [739, 0]
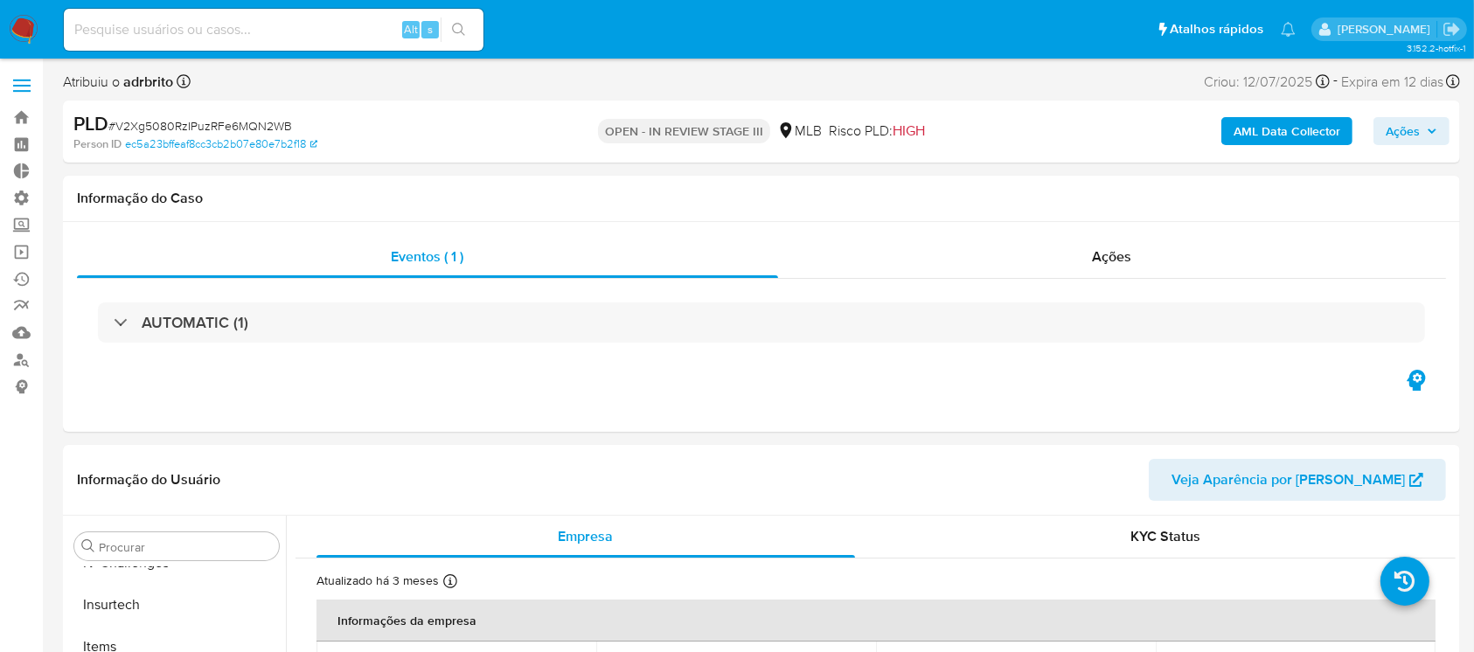
select select "10"
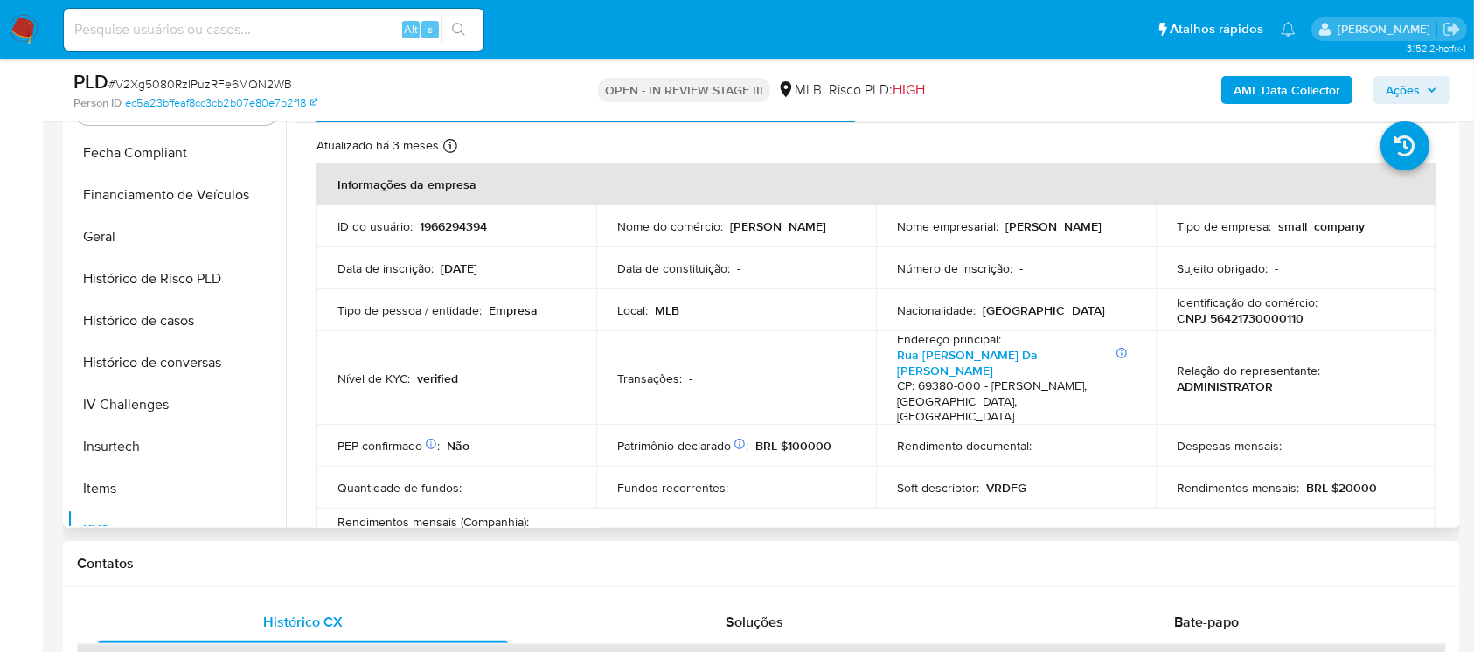
scroll to position [466, 0]
click at [131, 236] on button "Geral" at bounding box center [169, 233] width 205 height 42
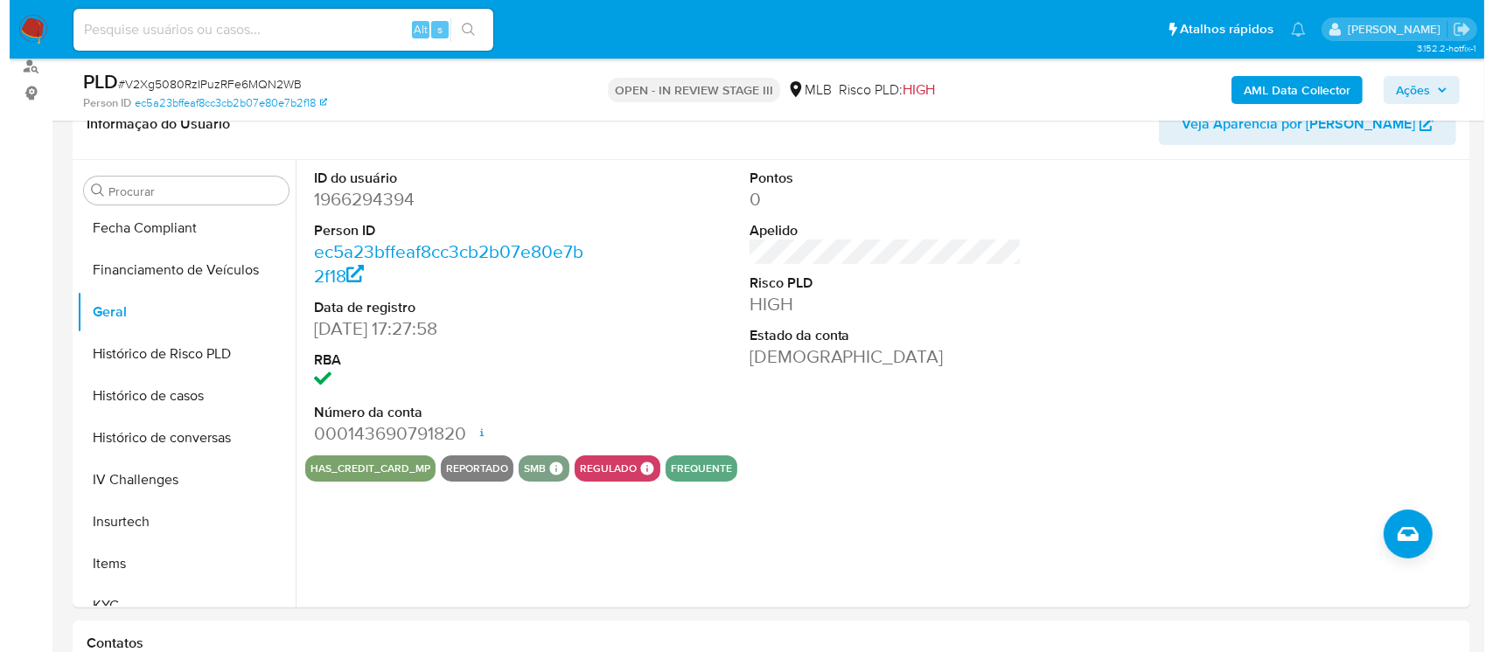
scroll to position [380, 0]
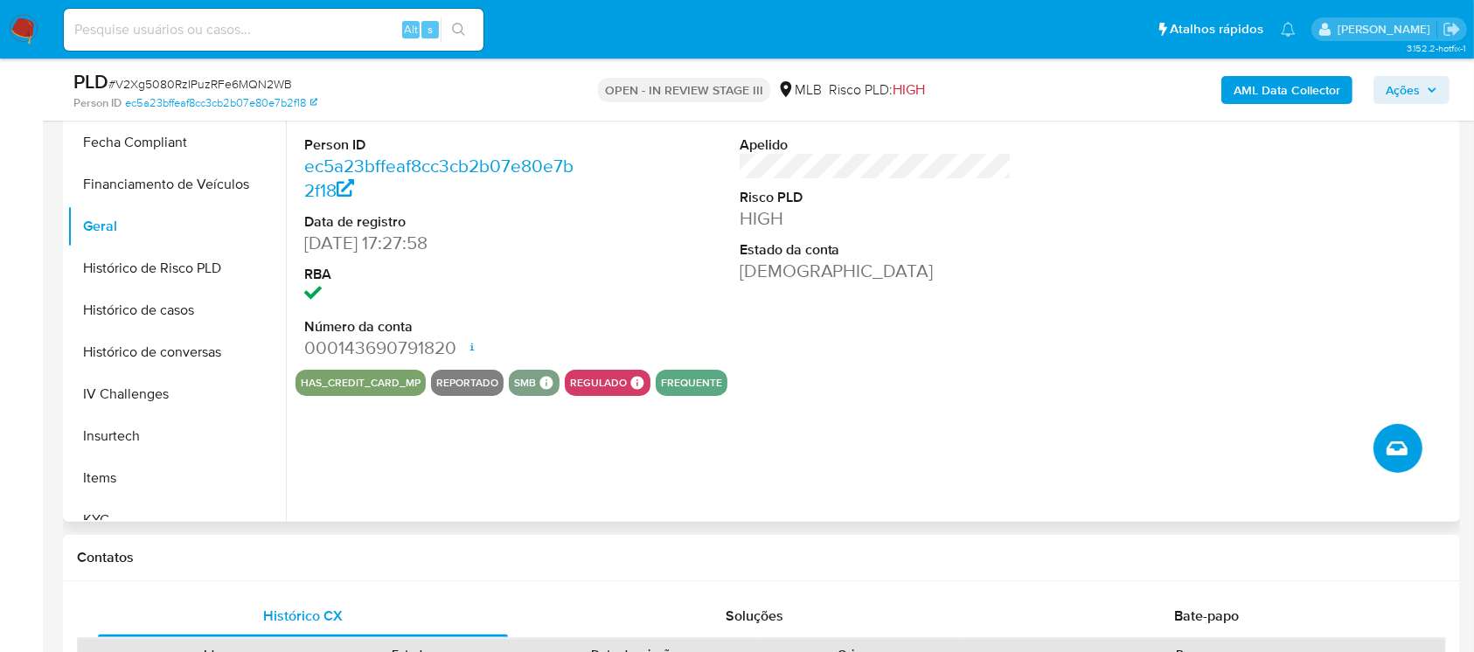
click at [1395, 463] on button "Criar caso manual" at bounding box center [1398, 448] width 49 height 49
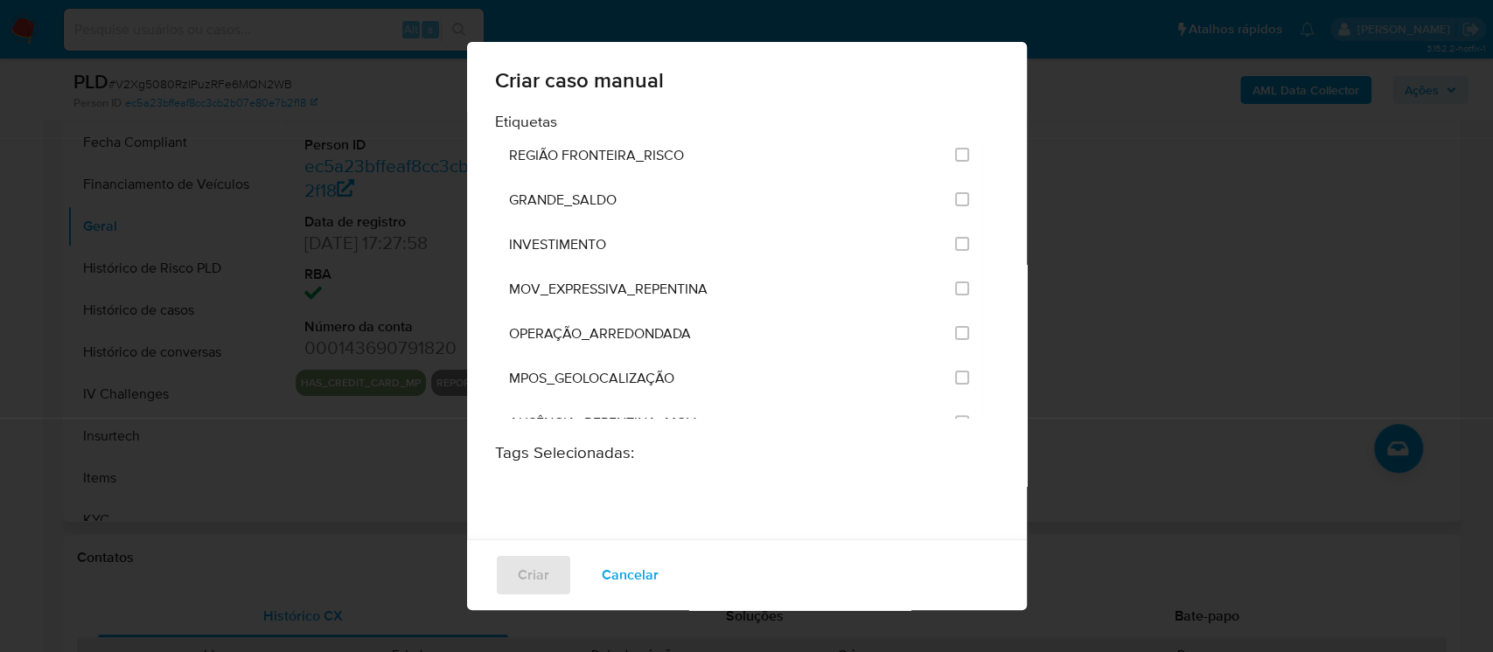
scroll to position [5194, 0]
